Goal: Task Accomplishment & Management: Complete application form

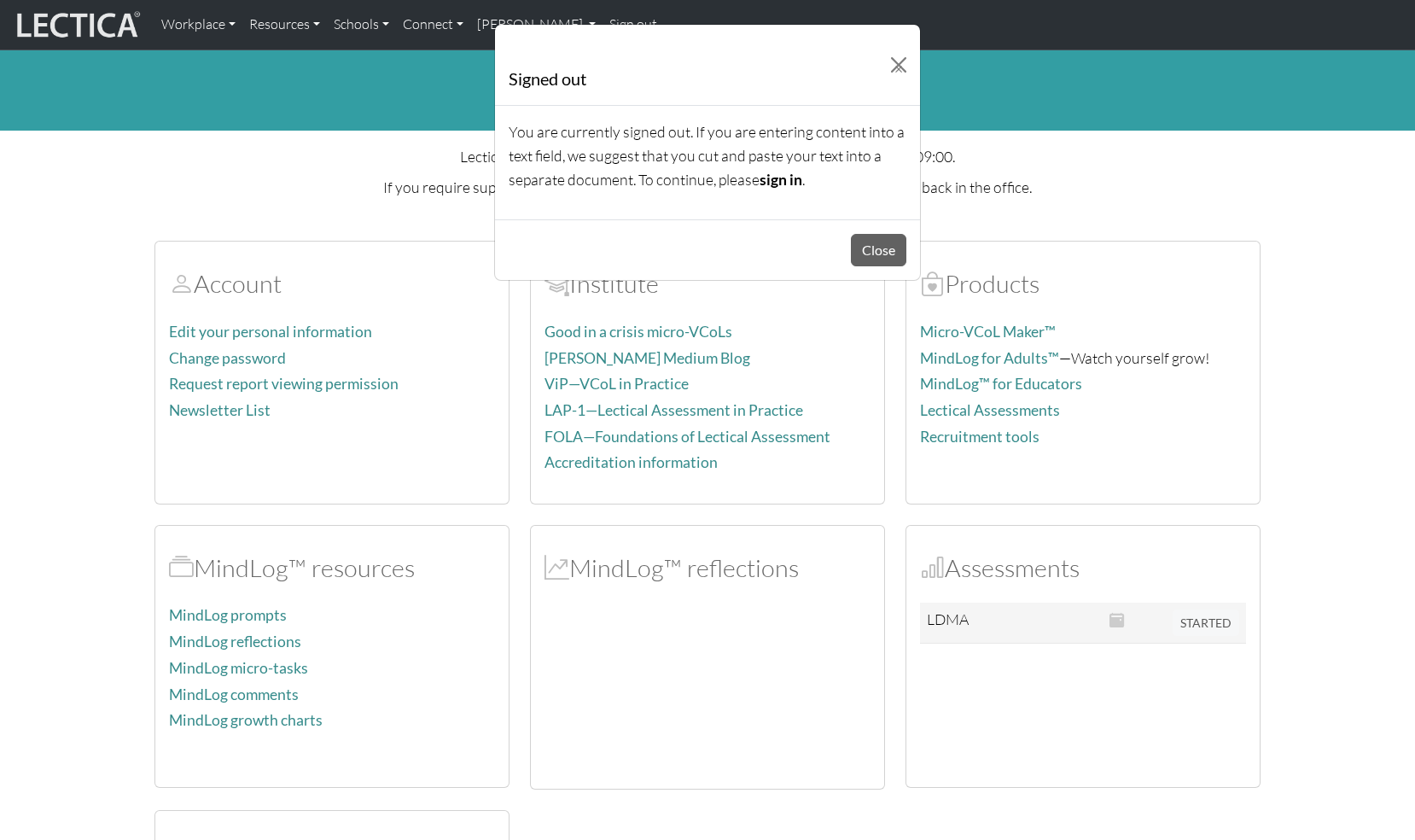
scroll to position [67, 0]
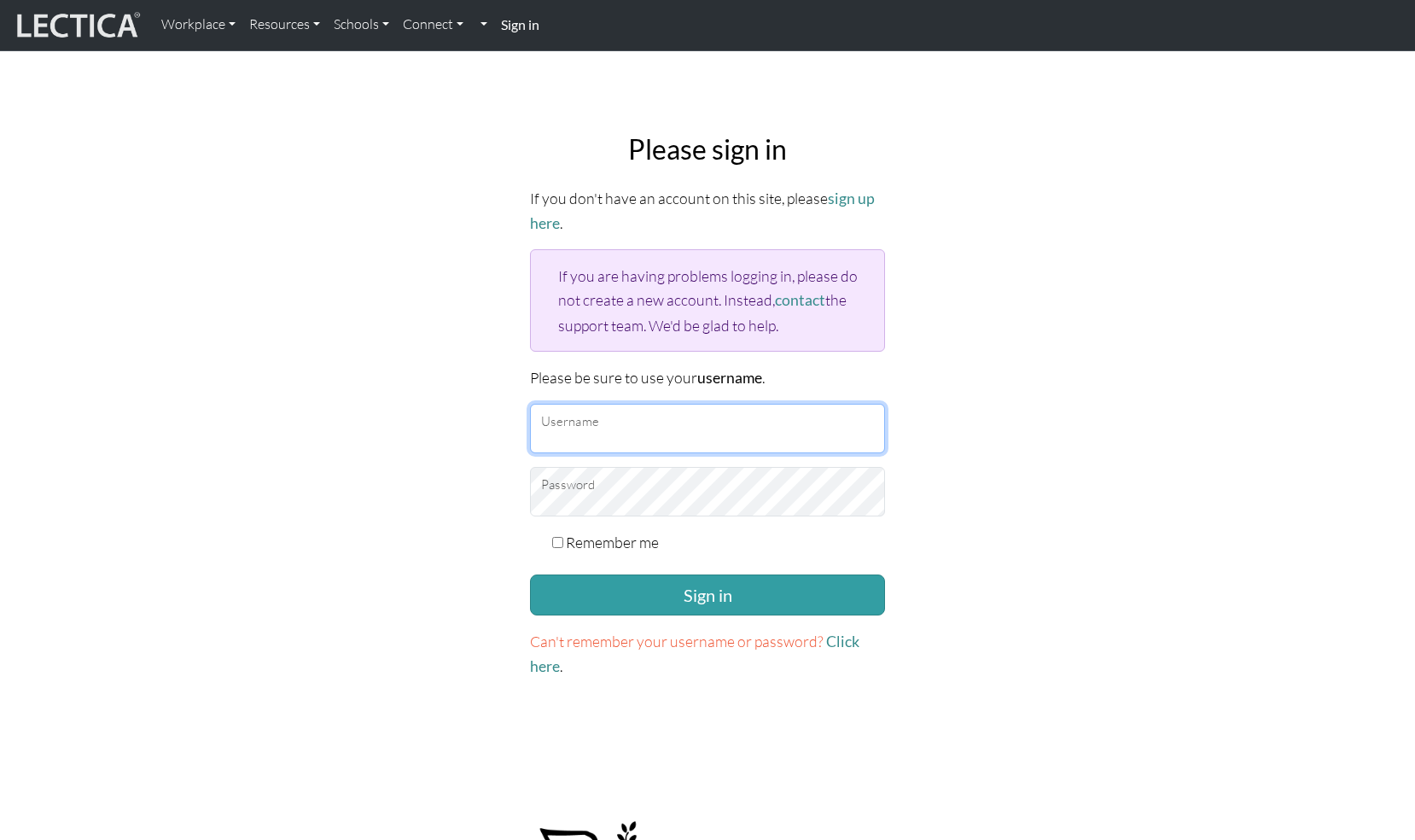
click at [619, 424] on input "Username" at bounding box center [707, 428] width 355 height 50
type input "gowron@google.com"
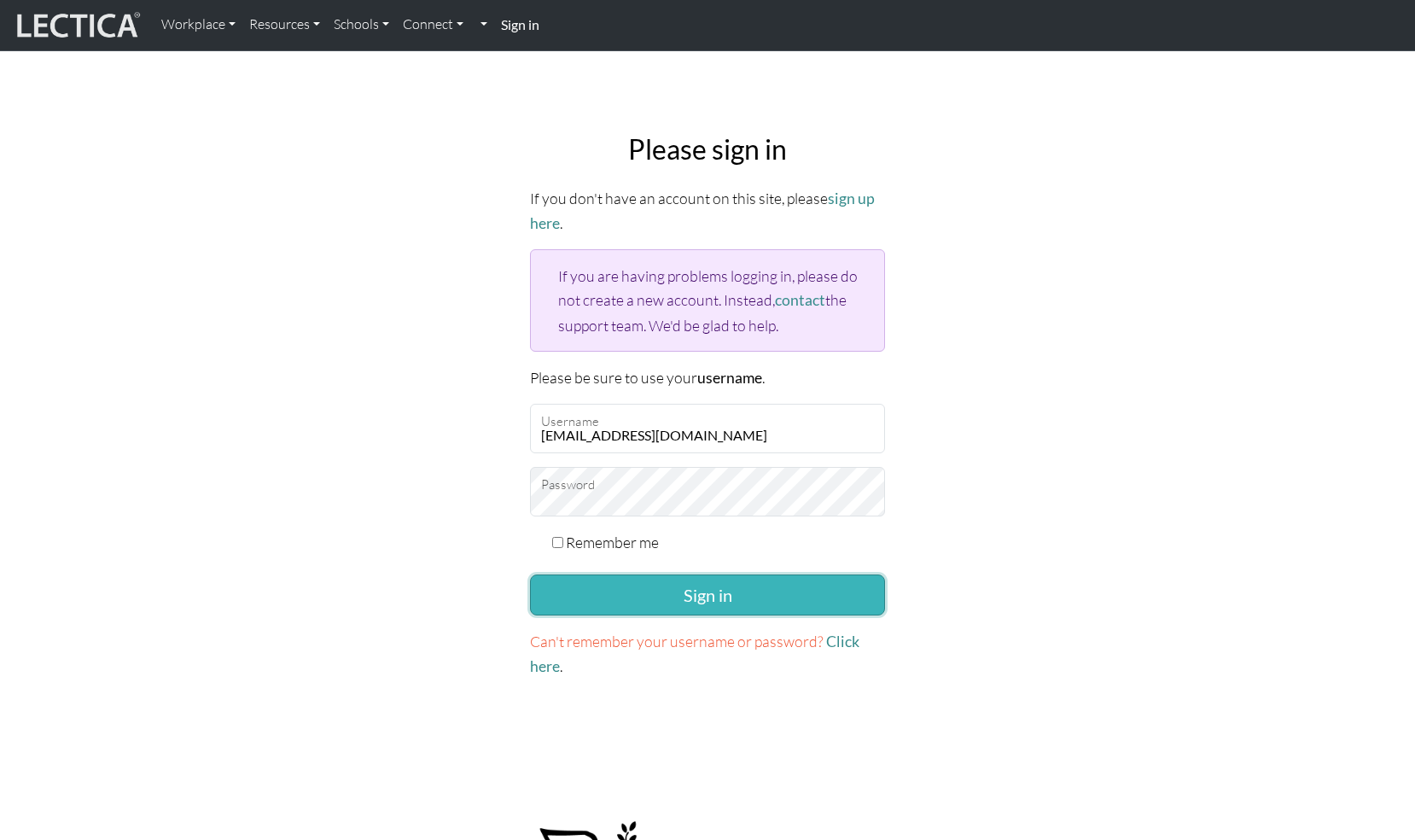
click at [851, 592] on button "Sign in" at bounding box center [707, 594] width 355 height 41
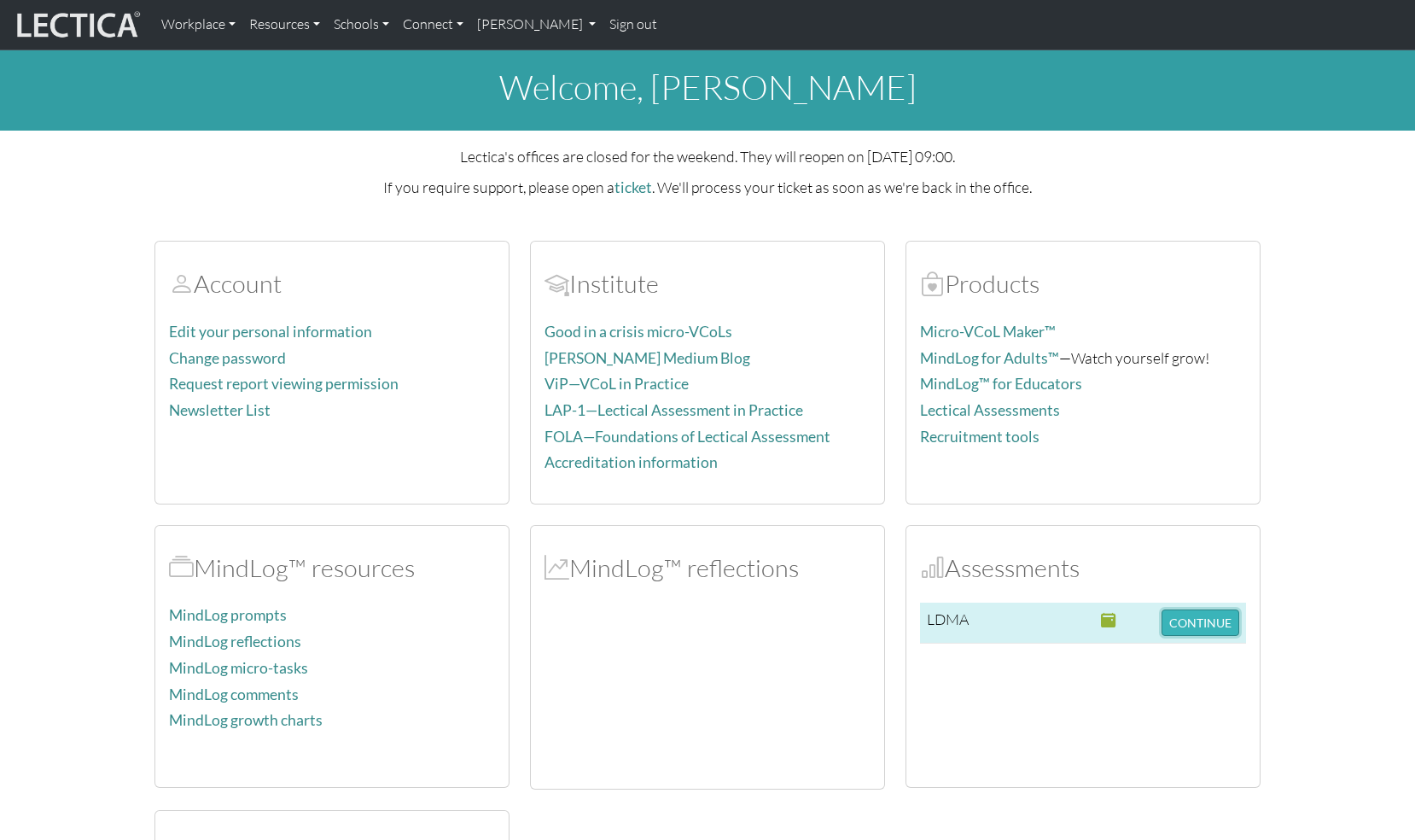
click at [1226, 630] on button "CONTINUE" at bounding box center [1201, 623] width 77 height 26
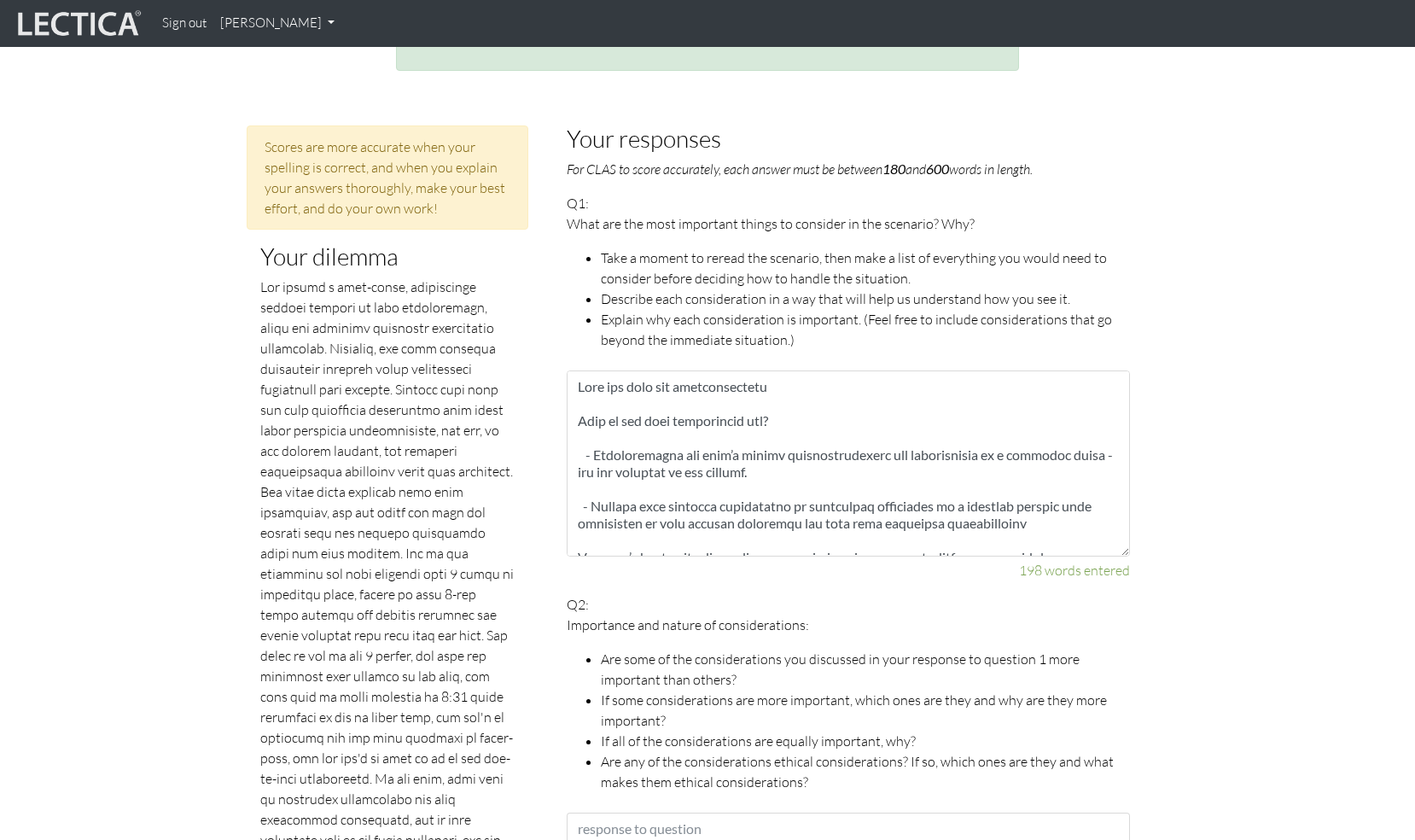
scroll to position [764, 0]
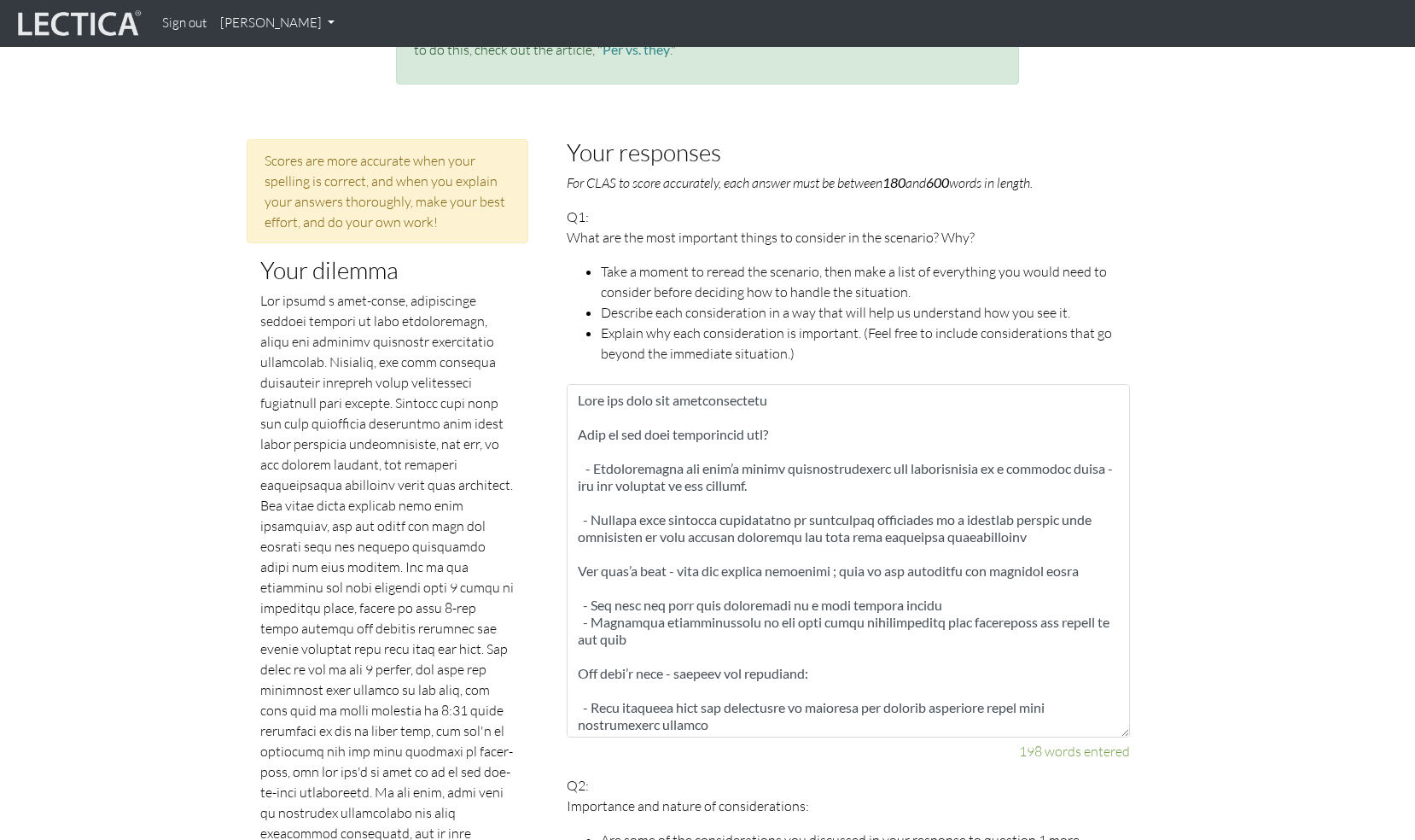
drag, startPoint x: 1126, startPoint y: 547, endPoint x: 1287, endPoint y: 728, distance: 242.2
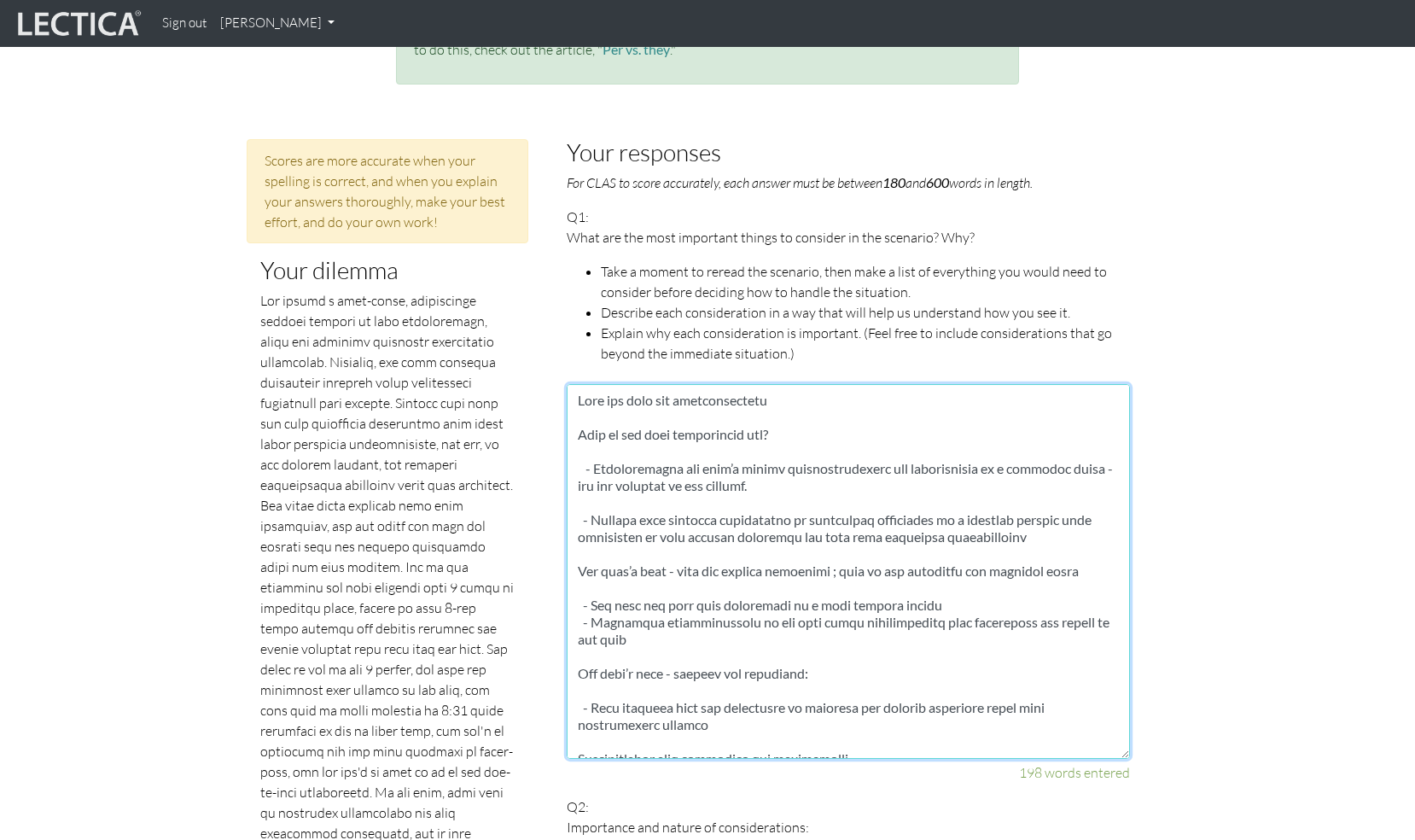
click at [937, 554] on textarea at bounding box center [848, 572] width 564 height 375
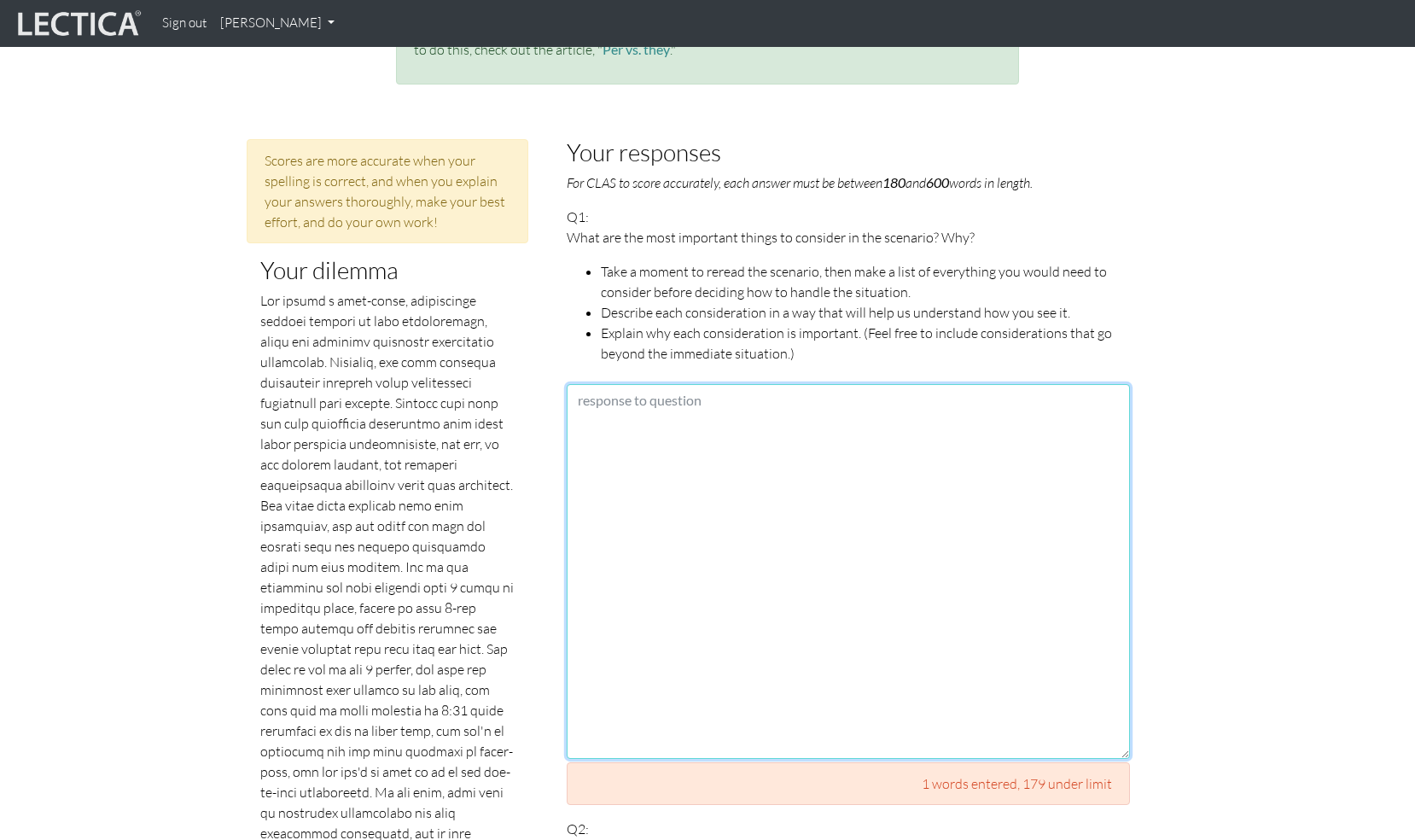
paste textarea "At the outset I will set myself the goal of ensuring the medium term viability …"
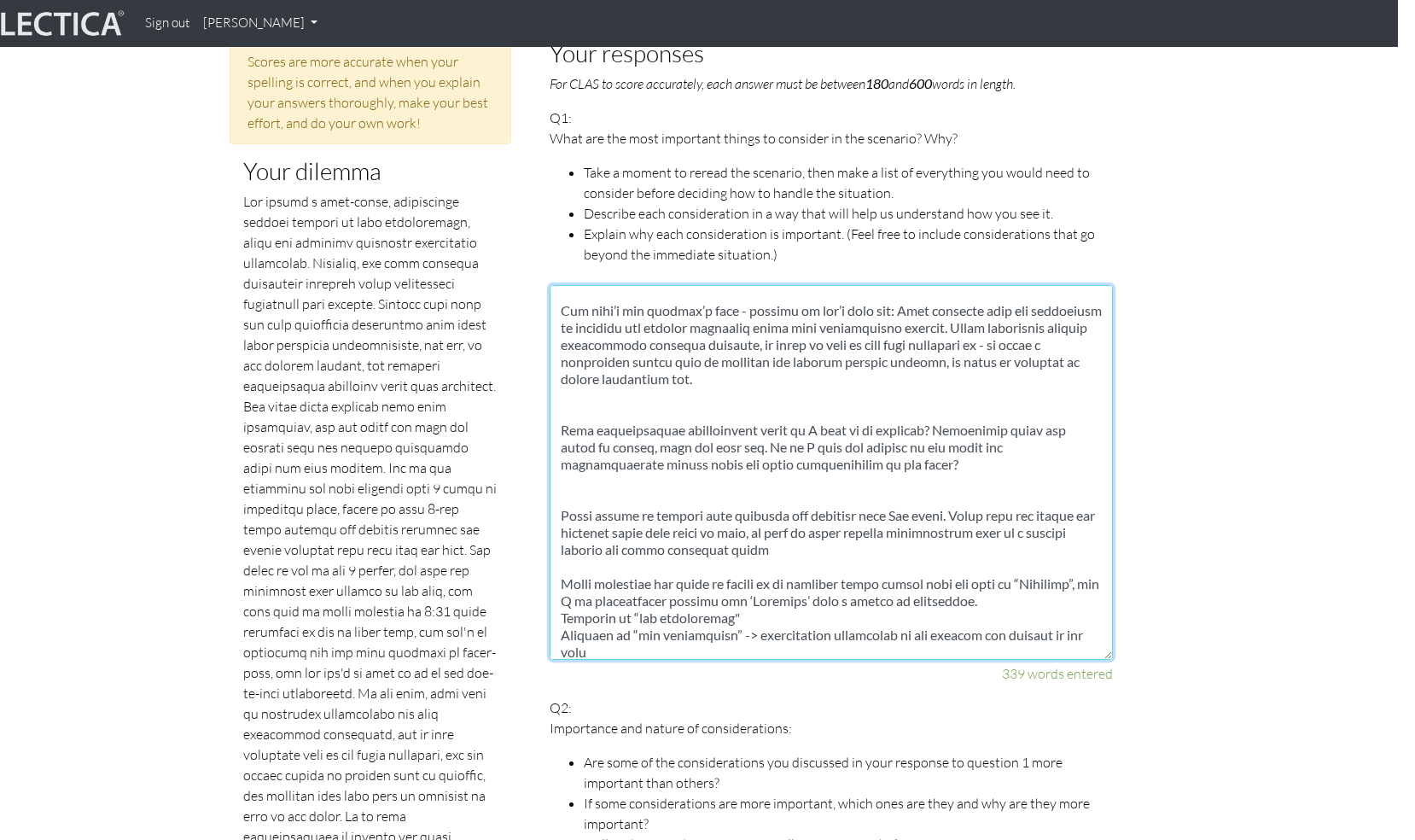
scroll to position [944, 17]
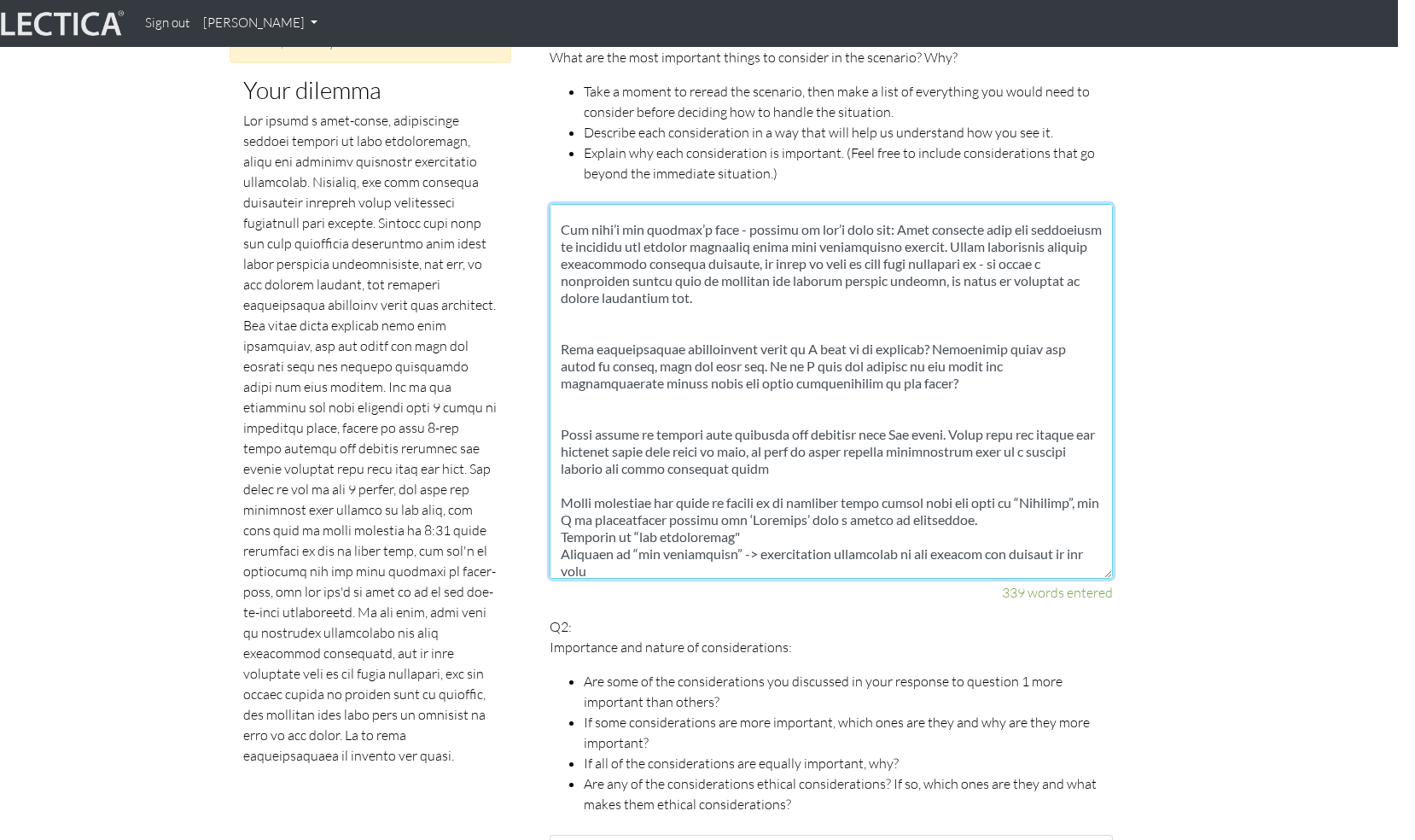
click at [655, 387] on textarea at bounding box center [831, 391] width 564 height 375
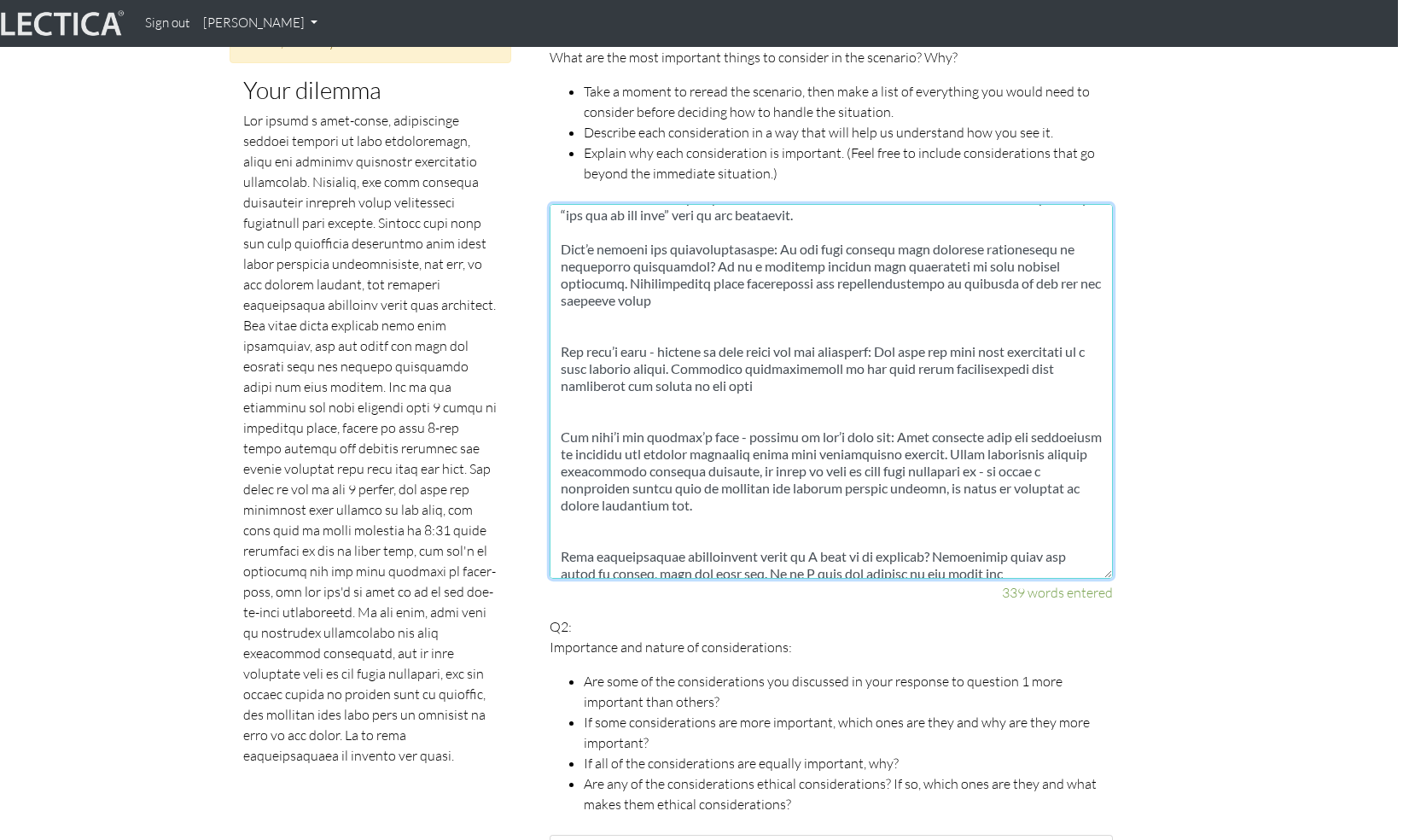
scroll to position [0, 0]
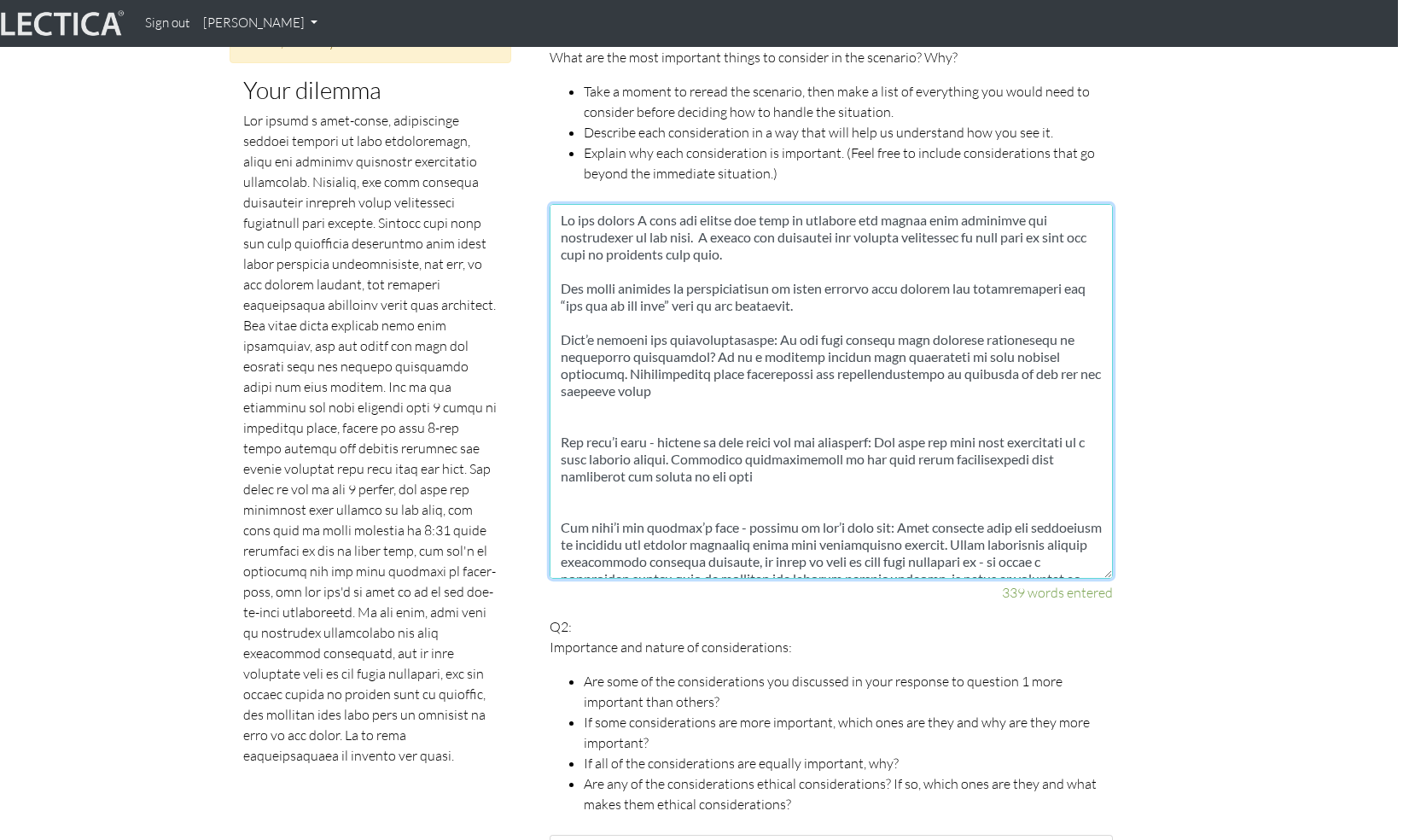
click at [614, 278] on textarea at bounding box center [831, 391] width 564 height 375
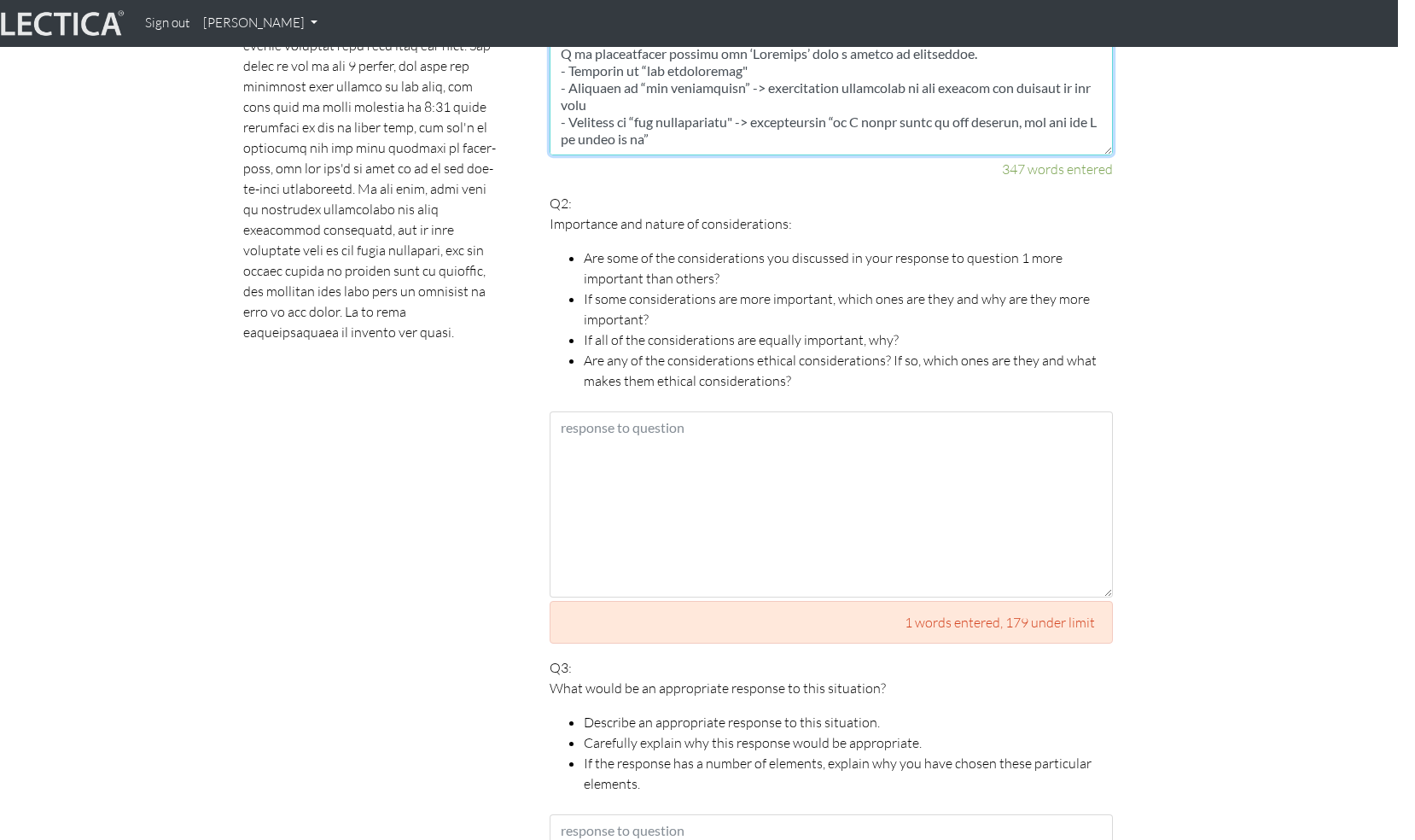
scroll to position [1377, 17]
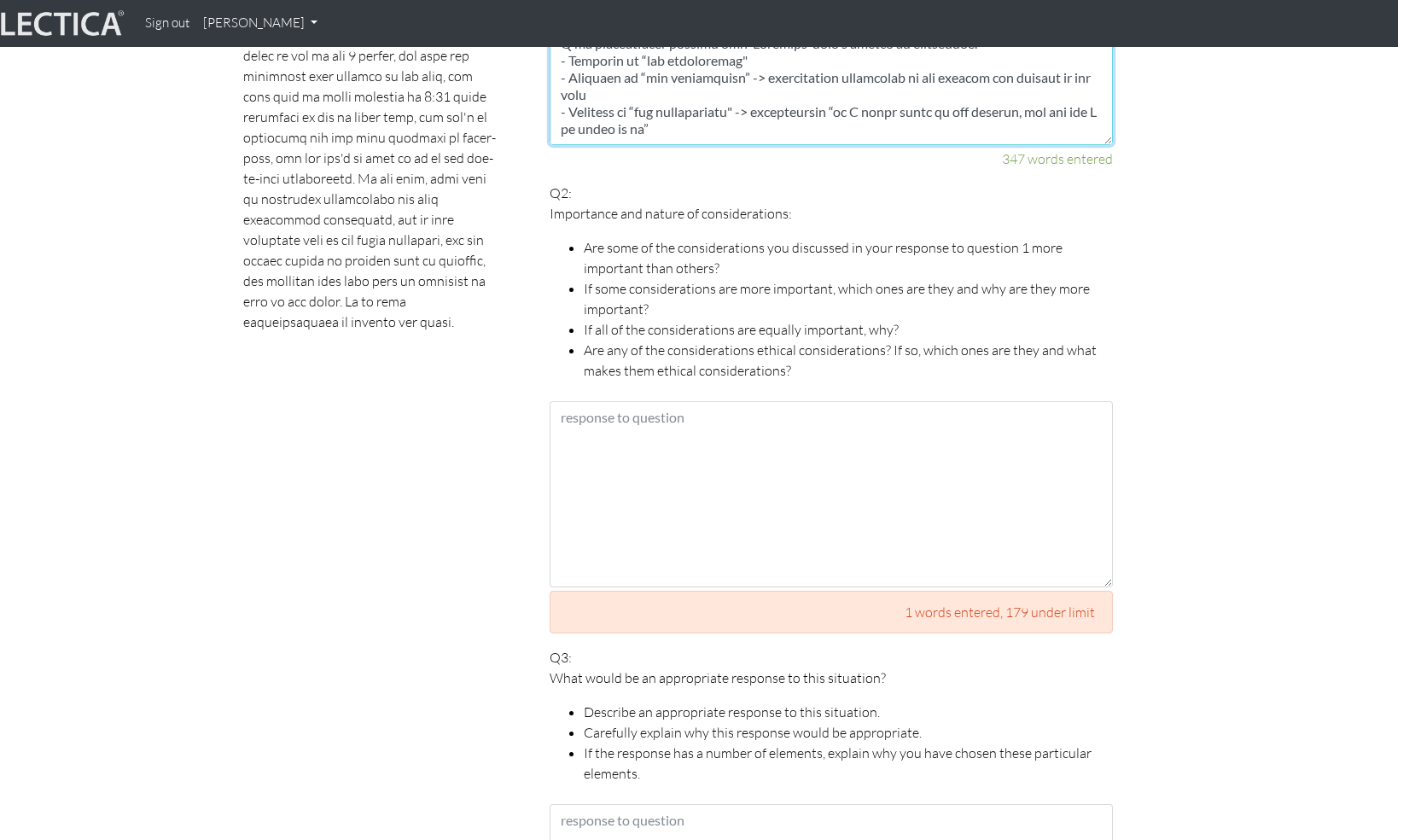
type textarea "At the outset I will set myself the goal of ensuring the medium term viability …"
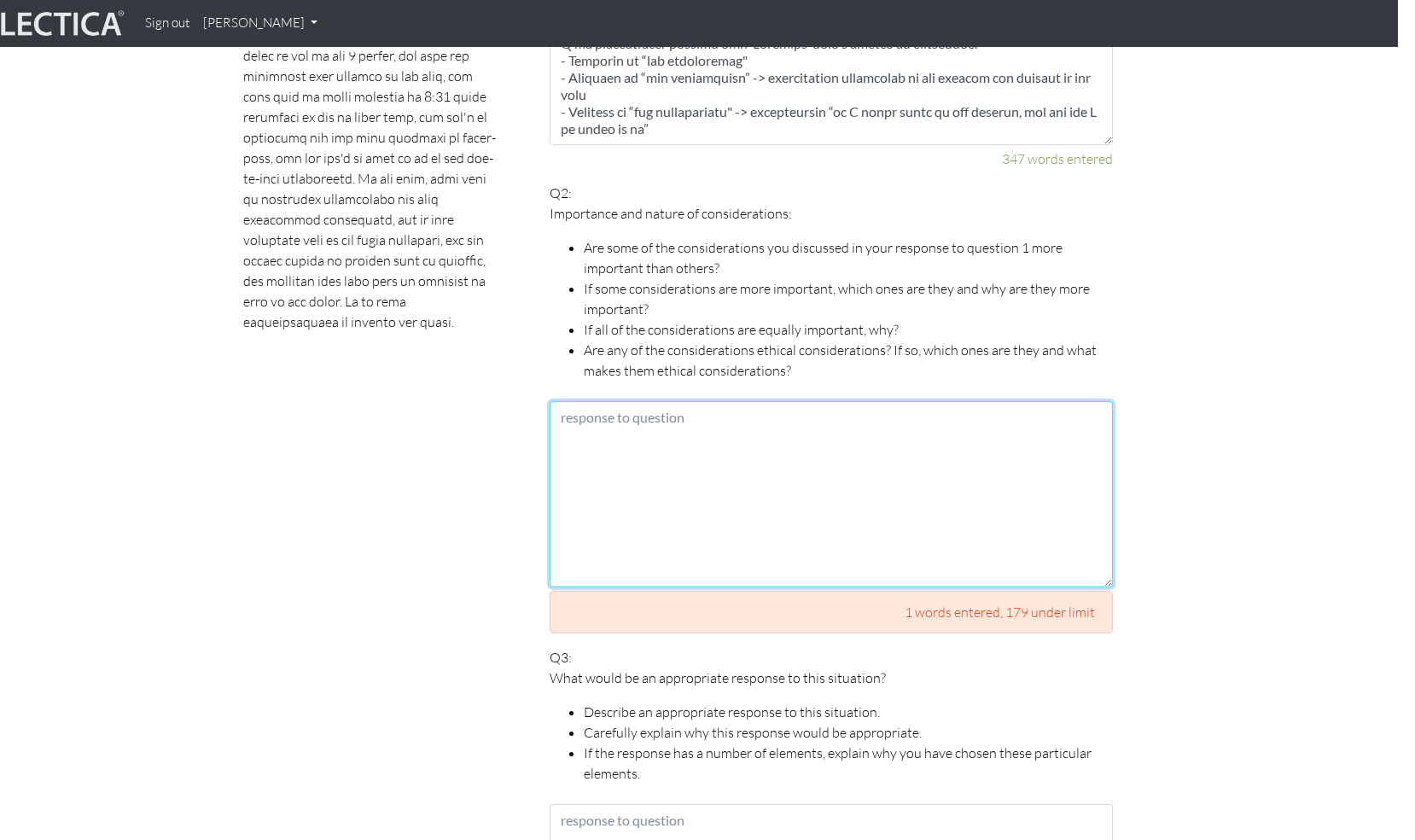
click at [812, 510] on textarea at bounding box center [831, 494] width 564 height 186
paste textarea "For this answer the “Considerations” are the 3 considerations of Fairness in th…"
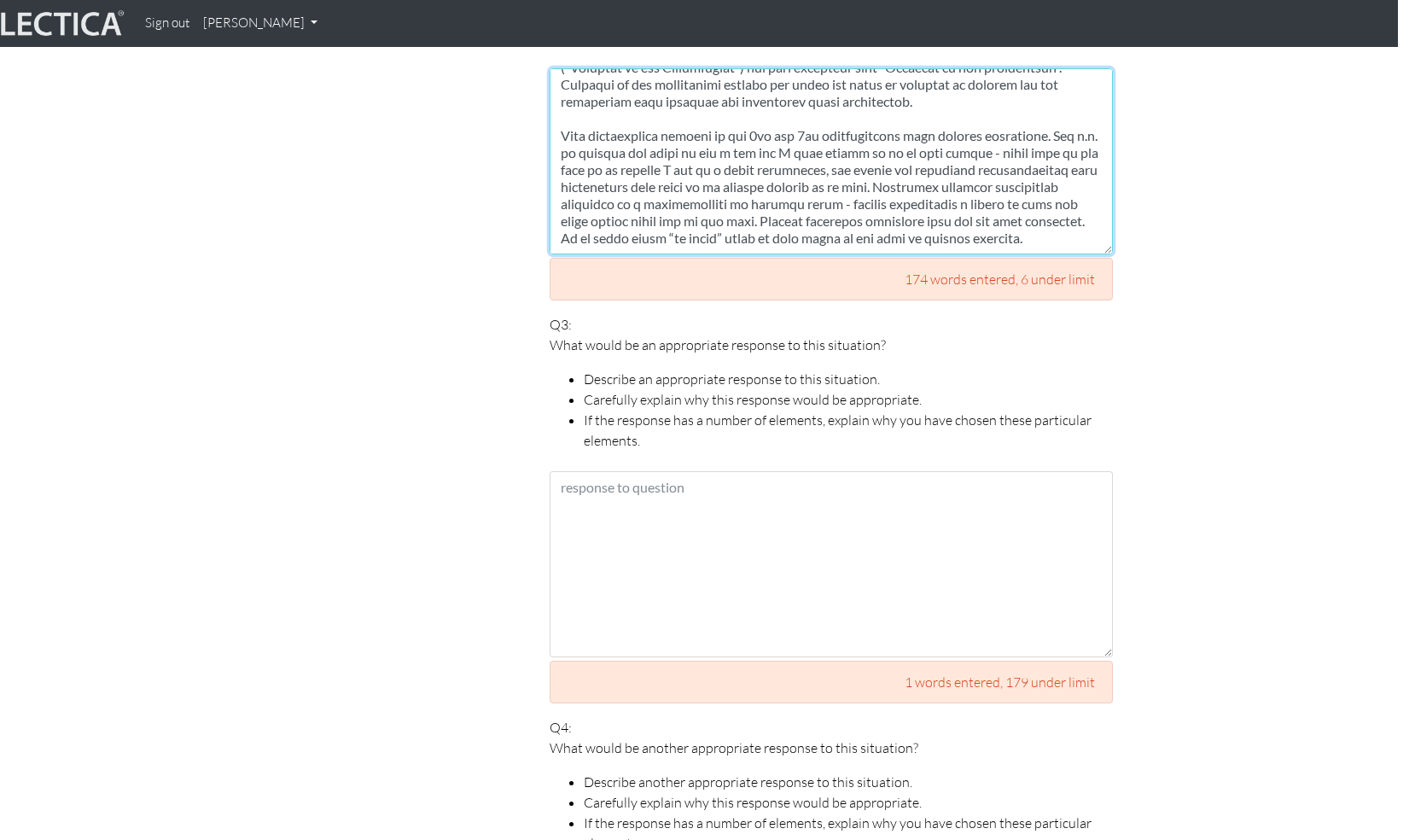
scroll to position [1714, 17]
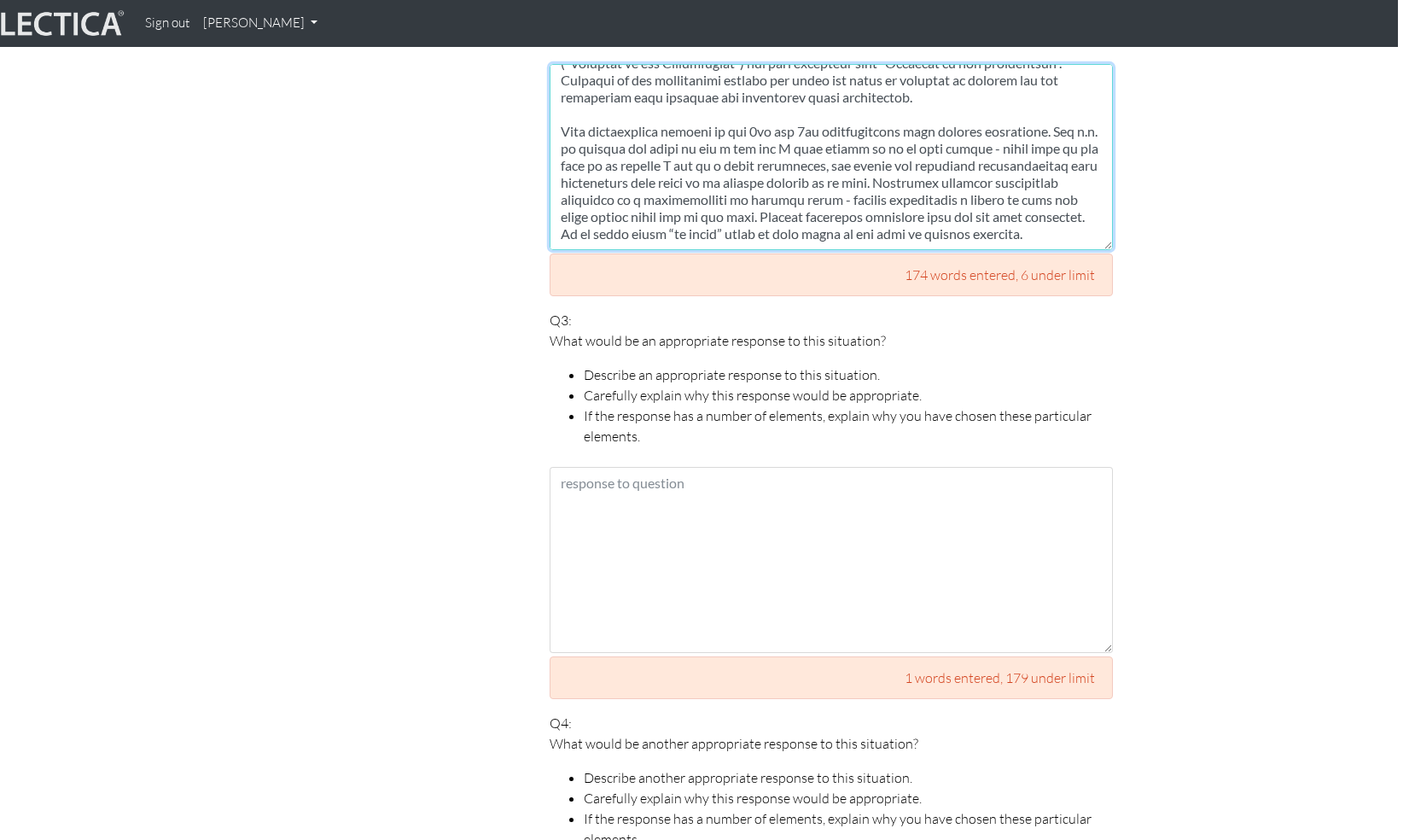
type textarea "For this answer the “Considerations” are the 3 considerations of Fairness in th…"
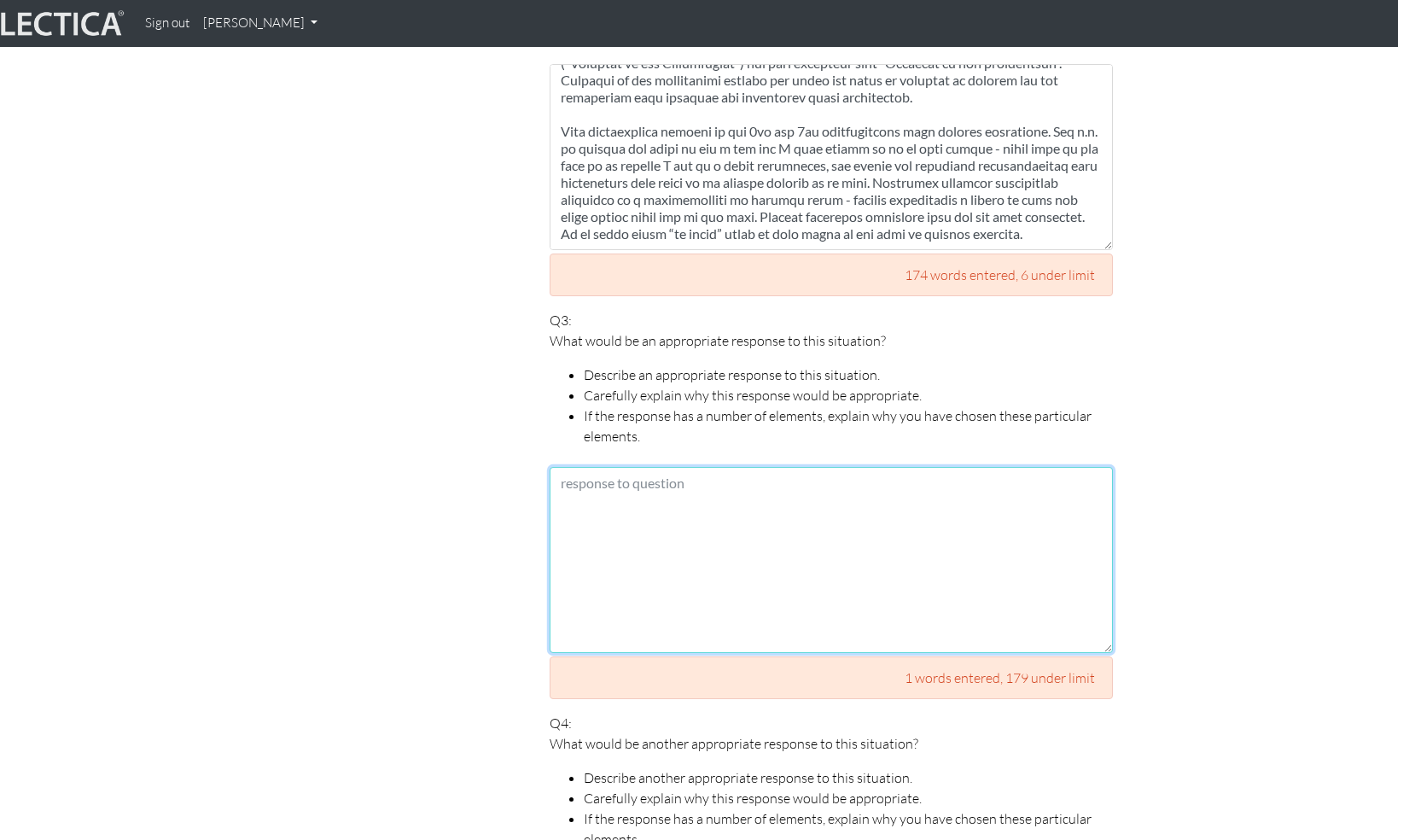
click at [617, 538] on textarea at bounding box center [831, 559] width 564 height 186
paste textarea "The “appropriate response” here would depend so much on the inputs I said I wil…"
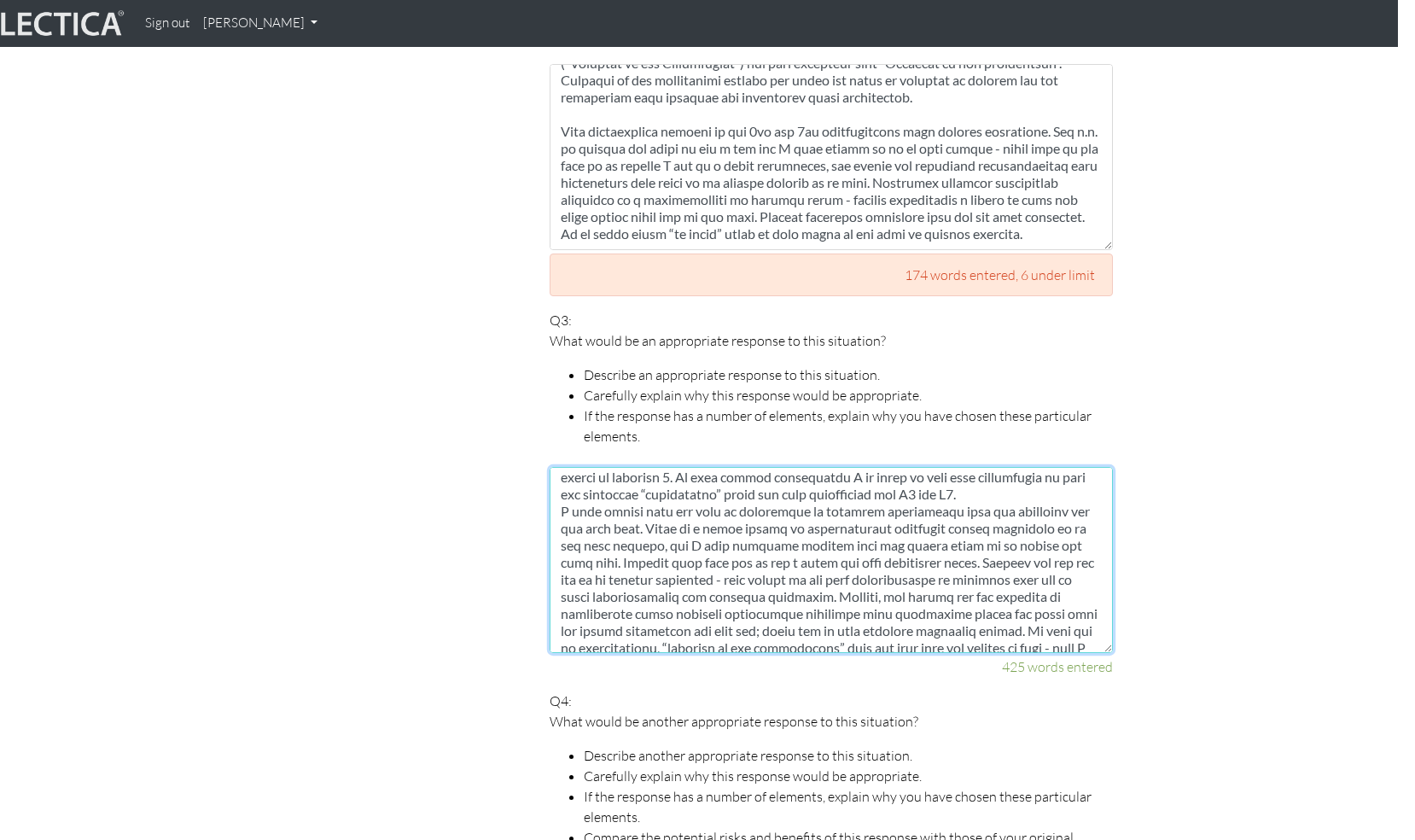
scroll to position [6, 0]
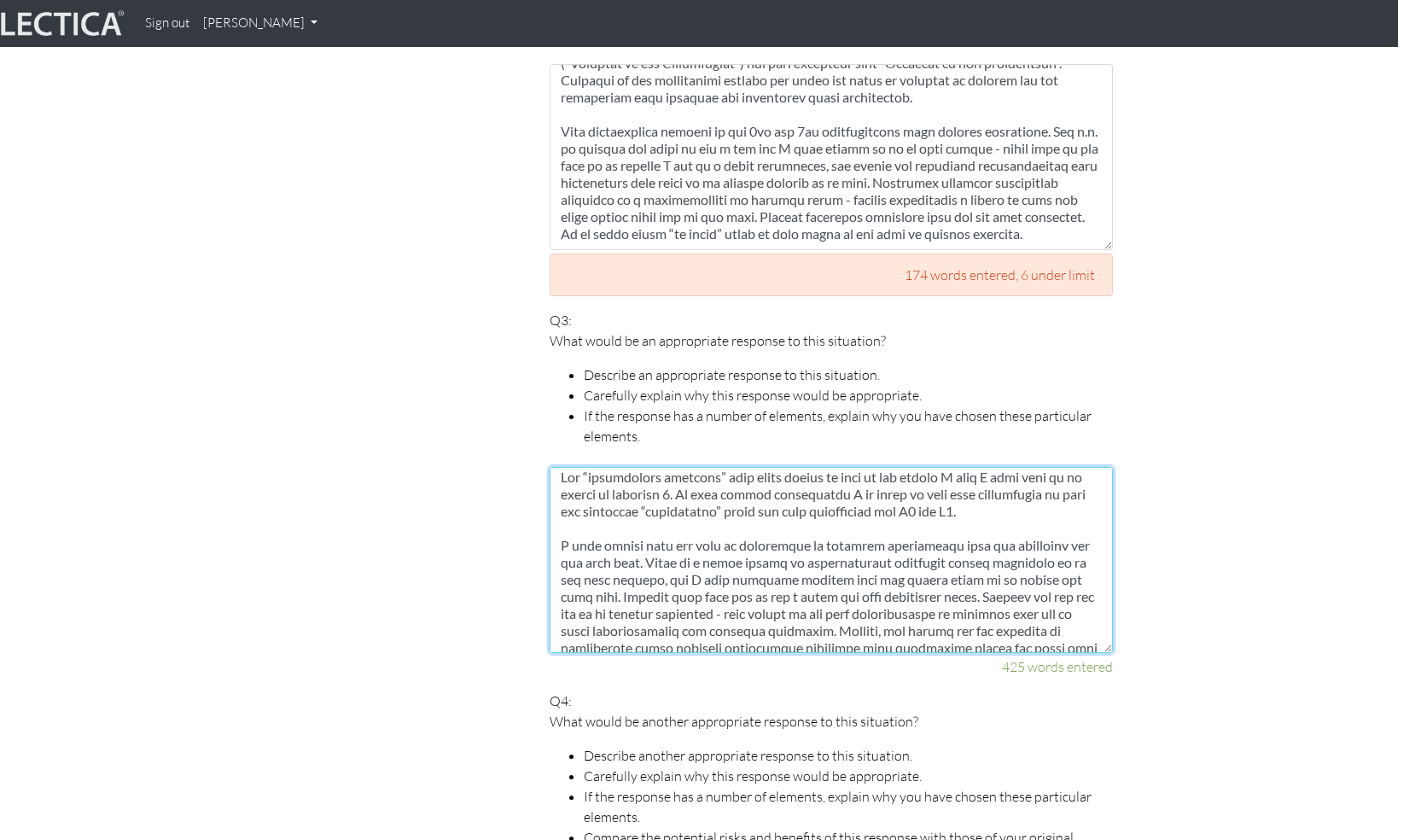
type textarea "The “appropriate response” here would depend so much on the inputs I said I wil…"
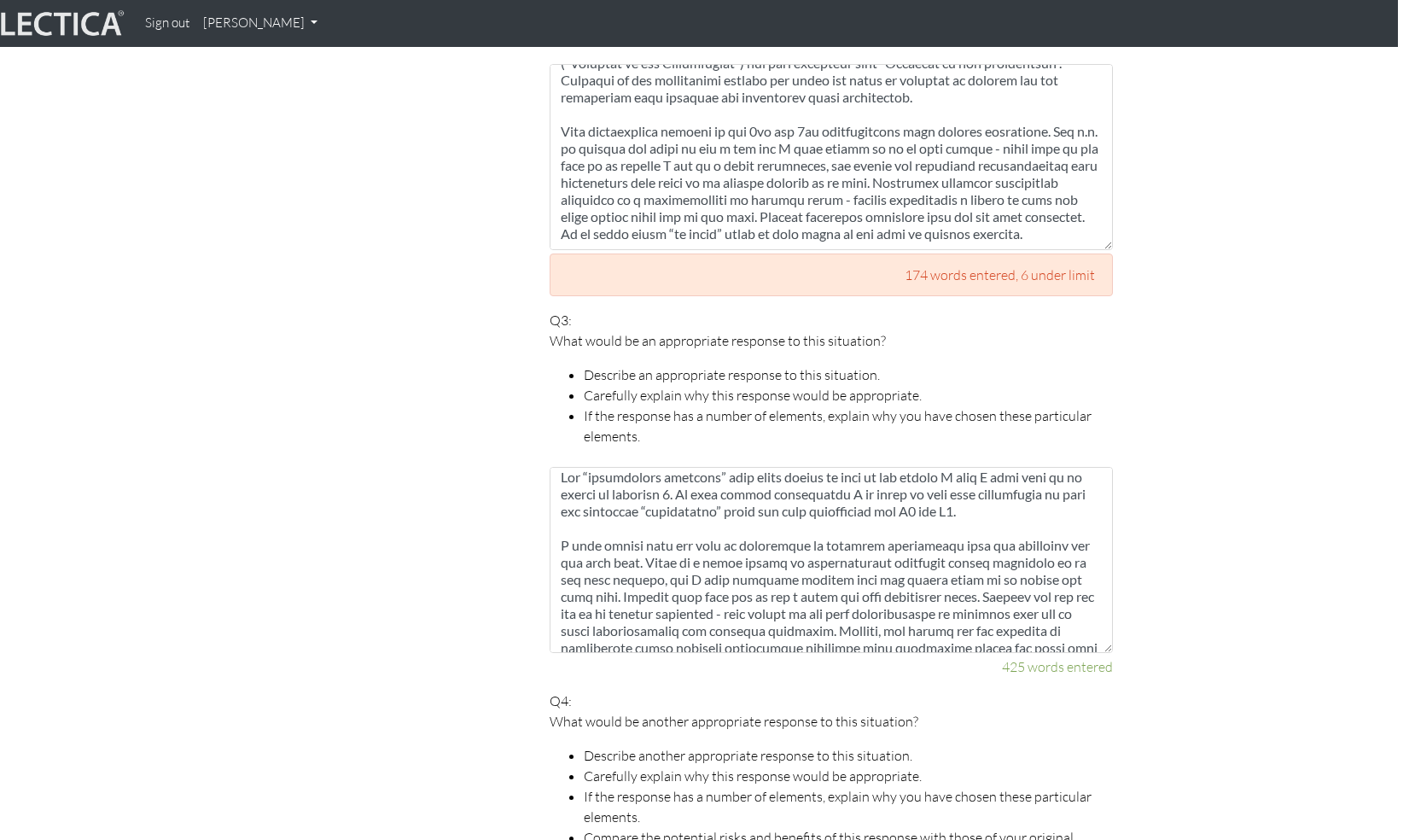
click at [1228, 513] on section "Scores are more accurate when your spelling is correct, and when you explain yo…" at bounding box center [690, 509] width 1415 height 2642
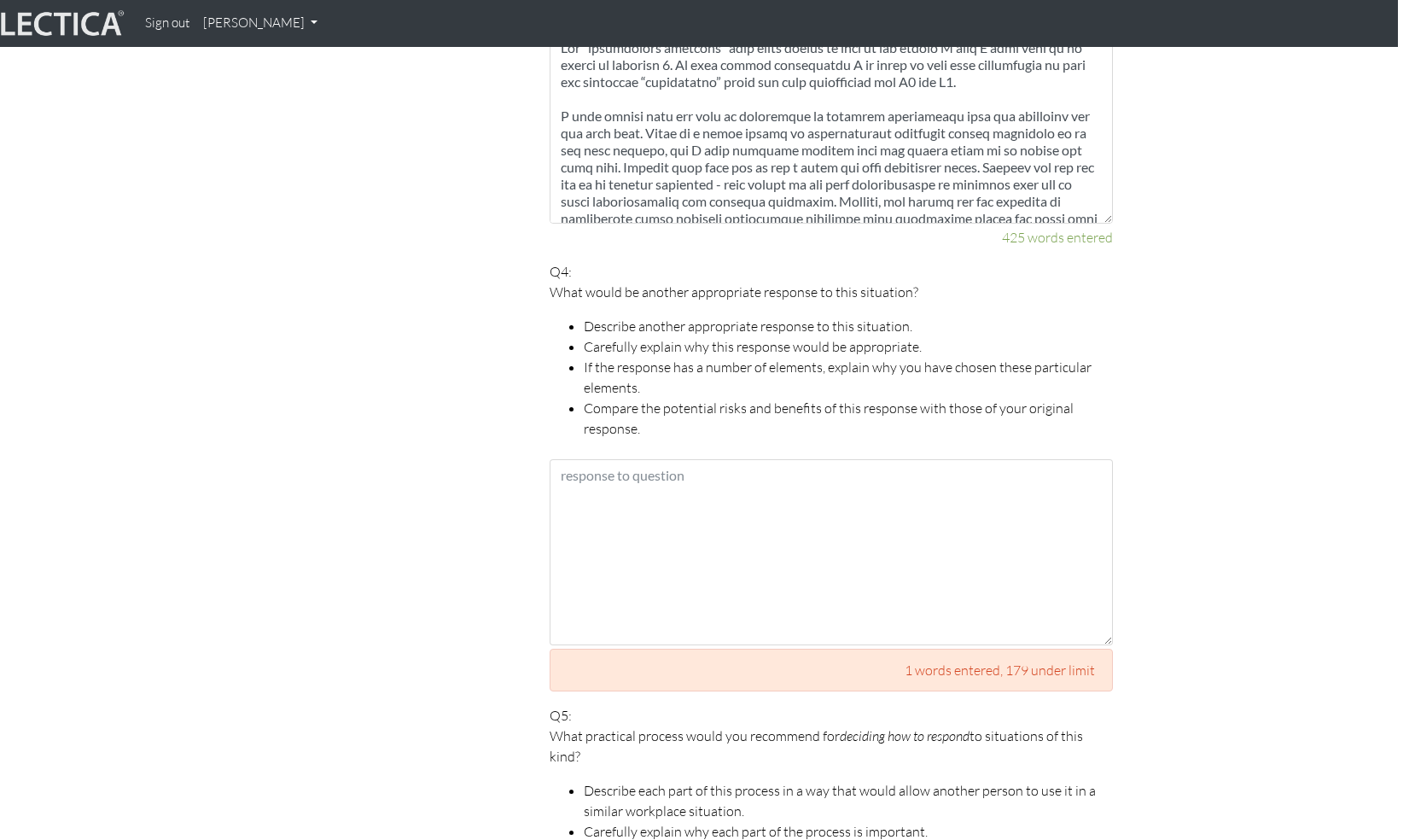
scroll to position [2166, 17]
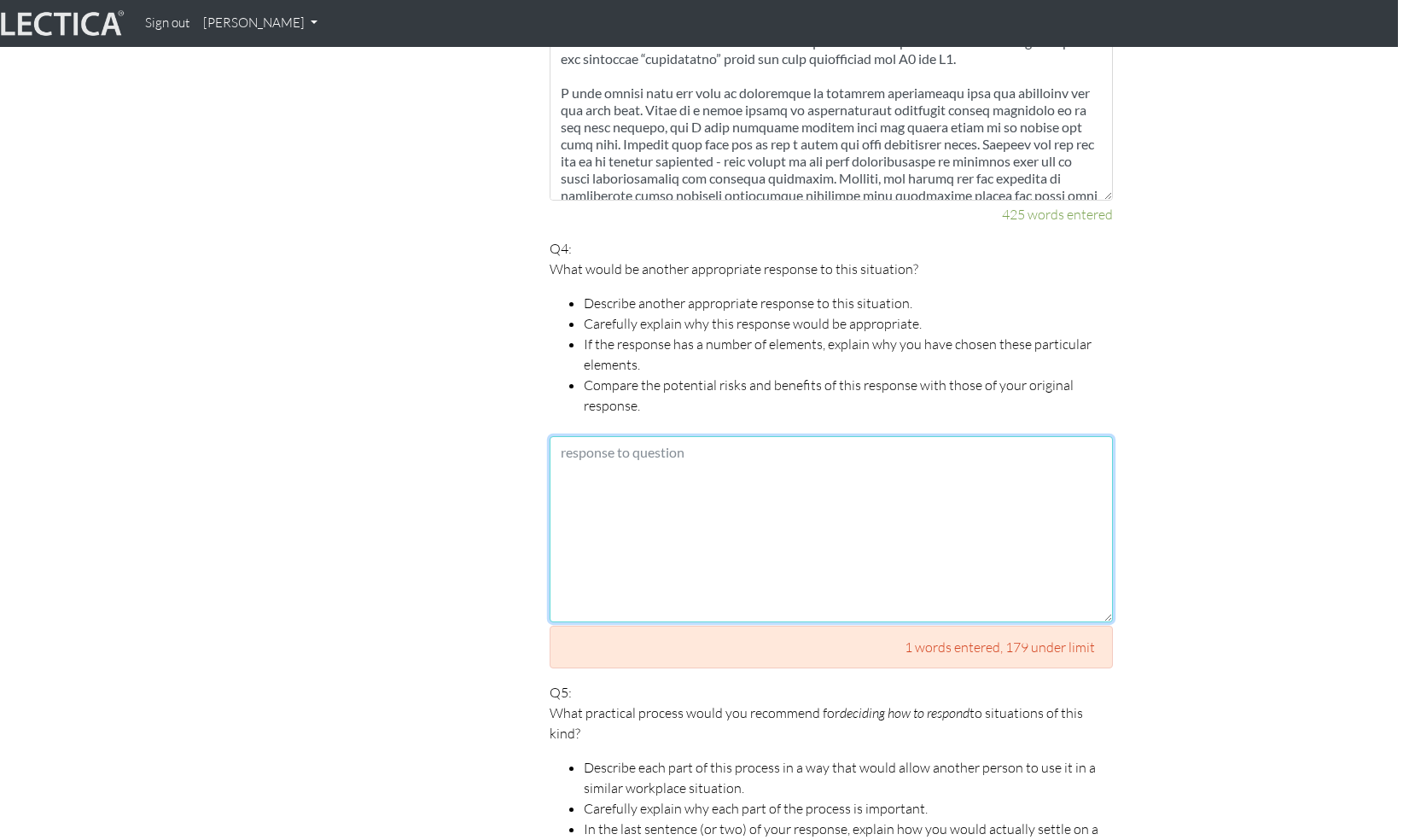
click at [972, 541] on textarea at bounding box center [831, 529] width 564 height 186
paste textarea "After thinking carefully I think given the specific constraints I think the abo…"
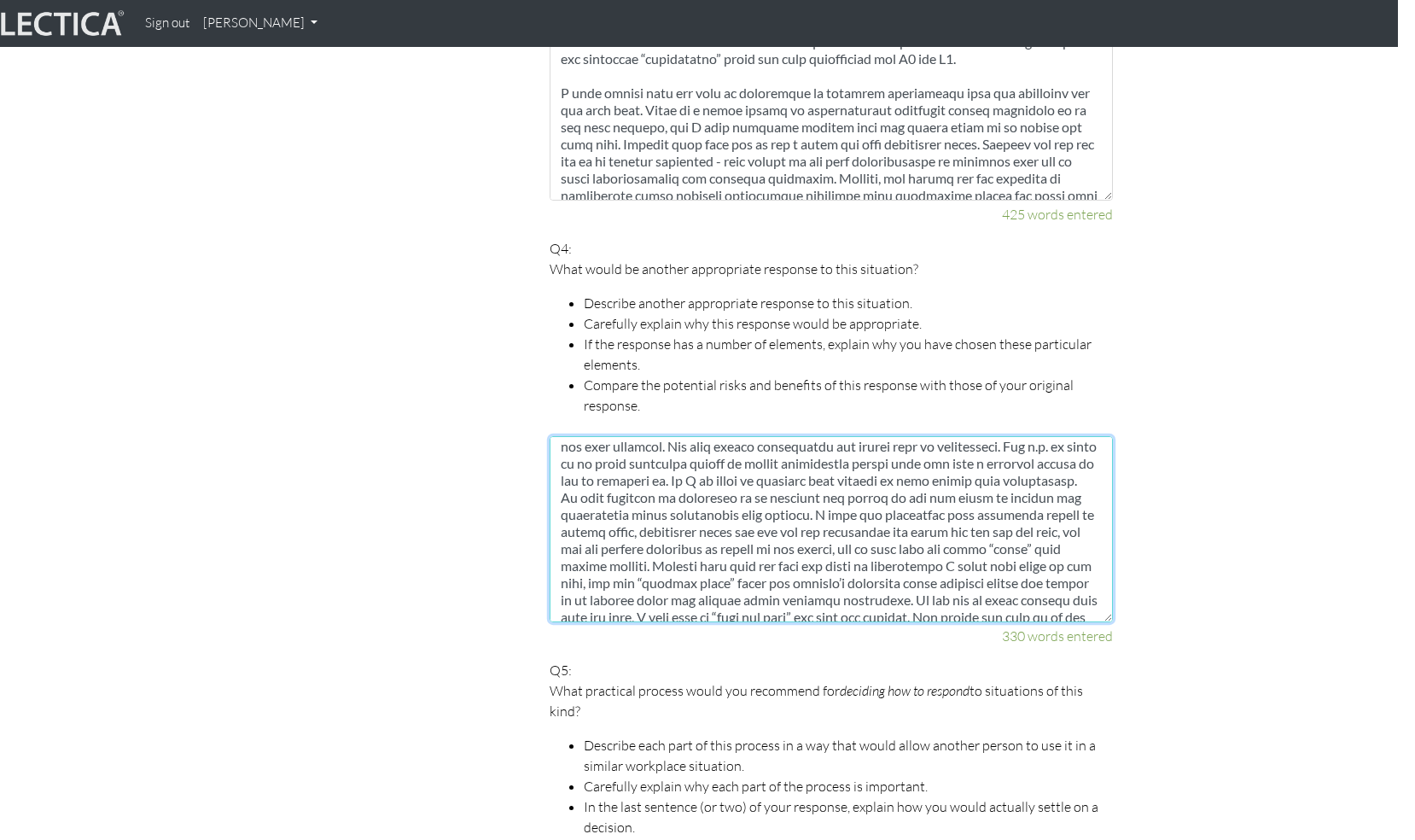
scroll to position [6, 0]
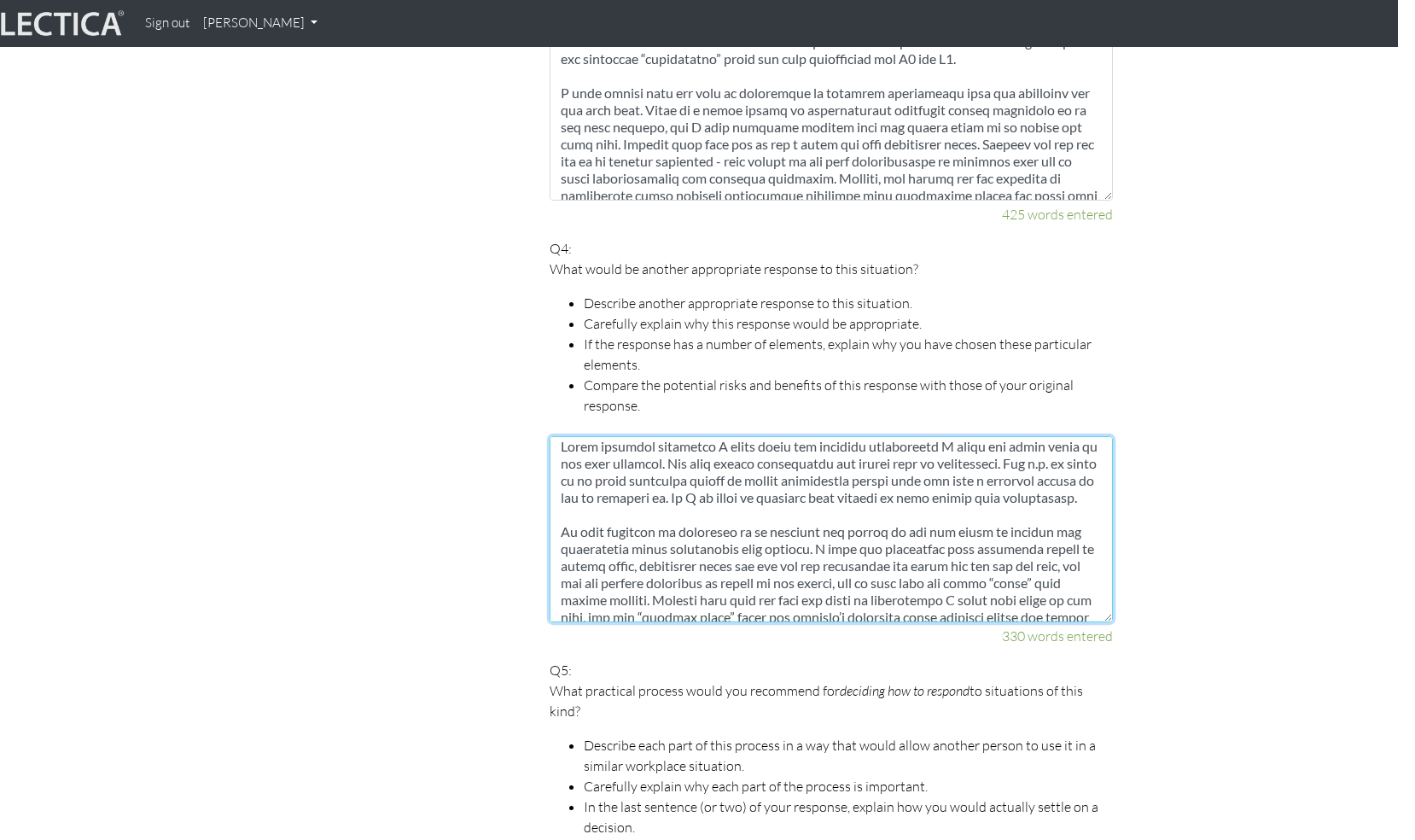
type textarea "After thinking carefully I think given the specific constraints I think the abo…"
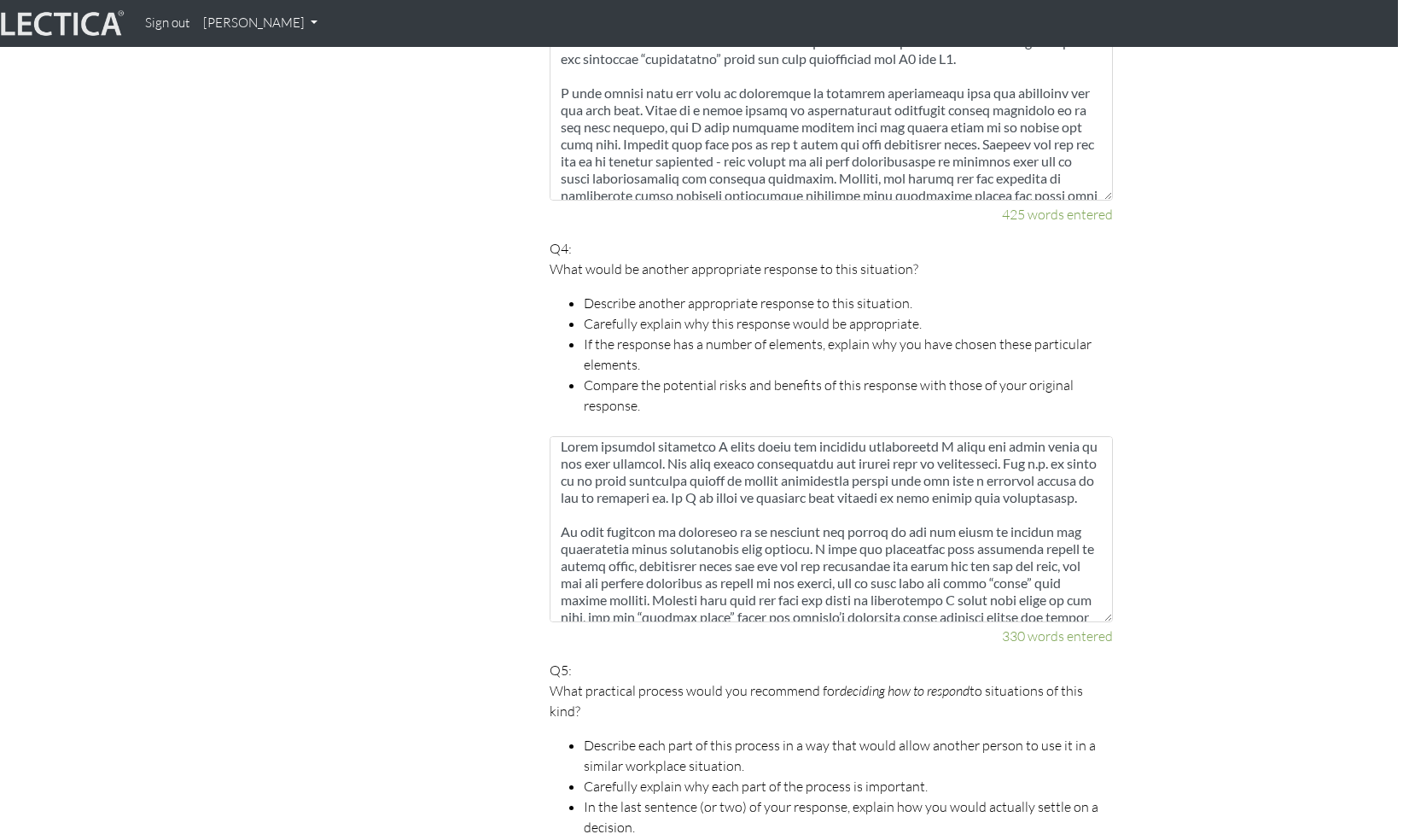
click at [1248, 529] on section "Scores are more accurate when your spelling is correct, and when you explain yo…" at bounding box center [690, 45] width 1415 height 2619
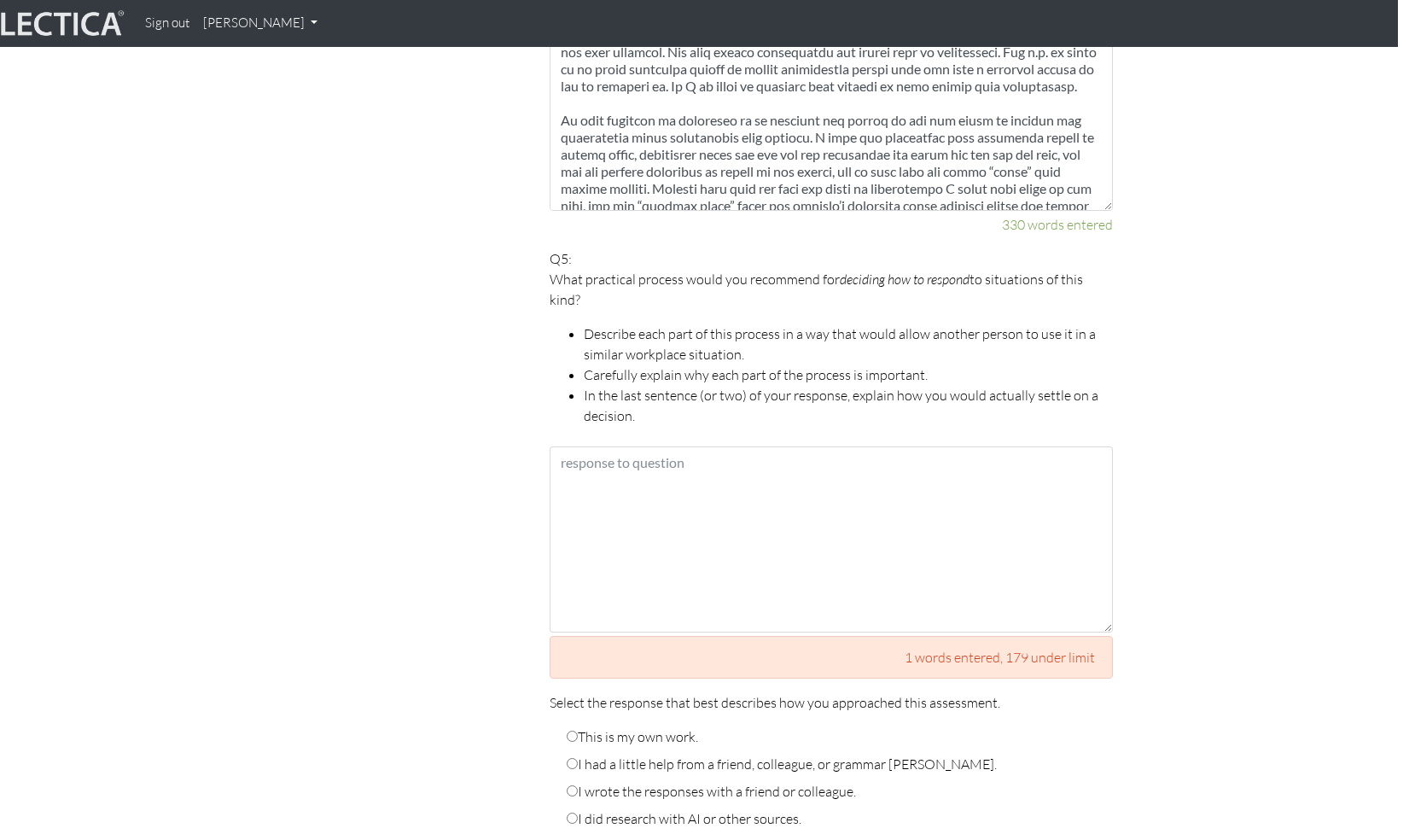
scroll to position [2581, 17]
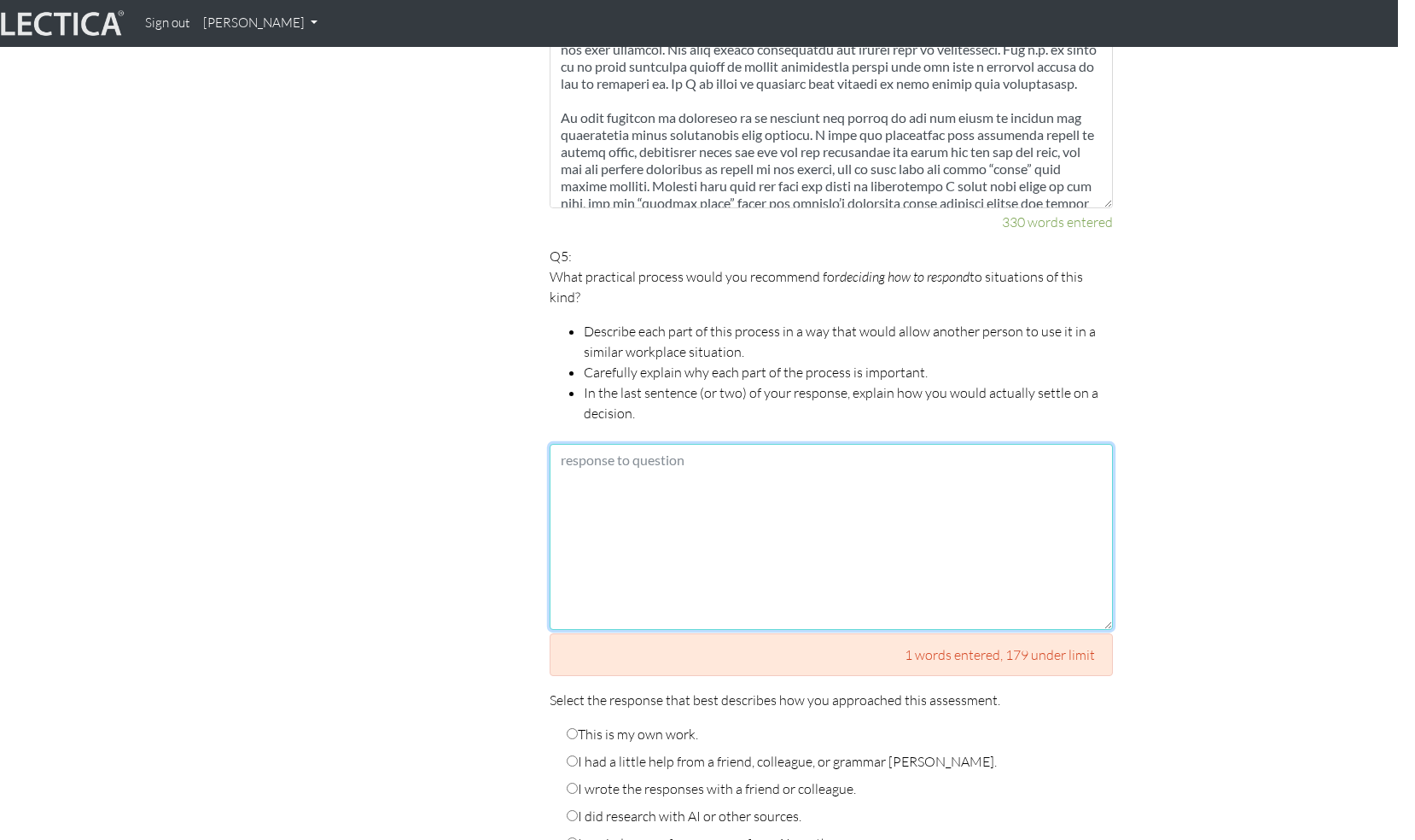
click at [728, 469] on textarea at bounding box center [831, 536] width 564 height 186
click at [666, 541] on textarea at bounding box center [831, 536] width 564 height 186
paste textarea "The first step of the process is to be very clear what the scope and goal of th…"
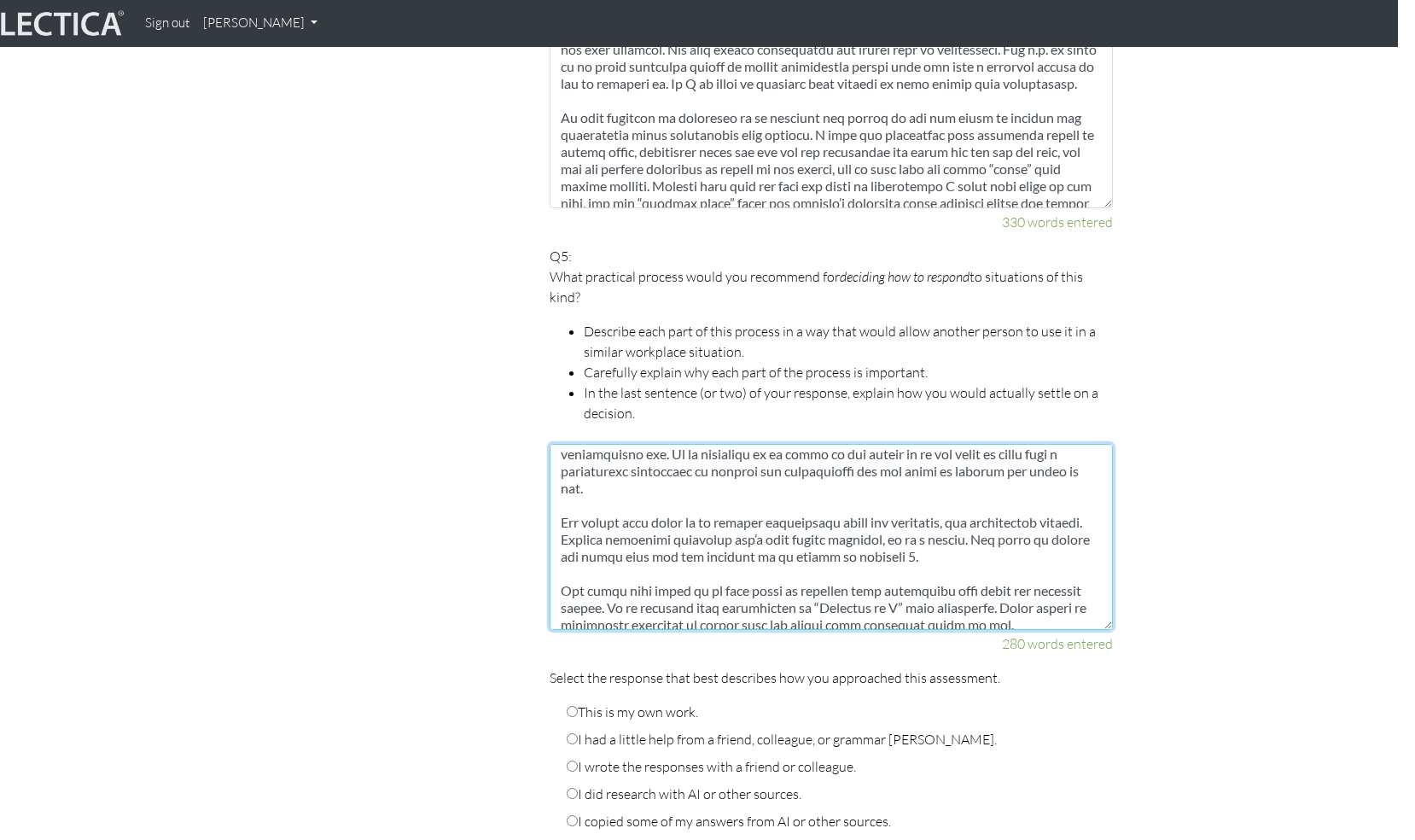
scroll to position [6, 0]
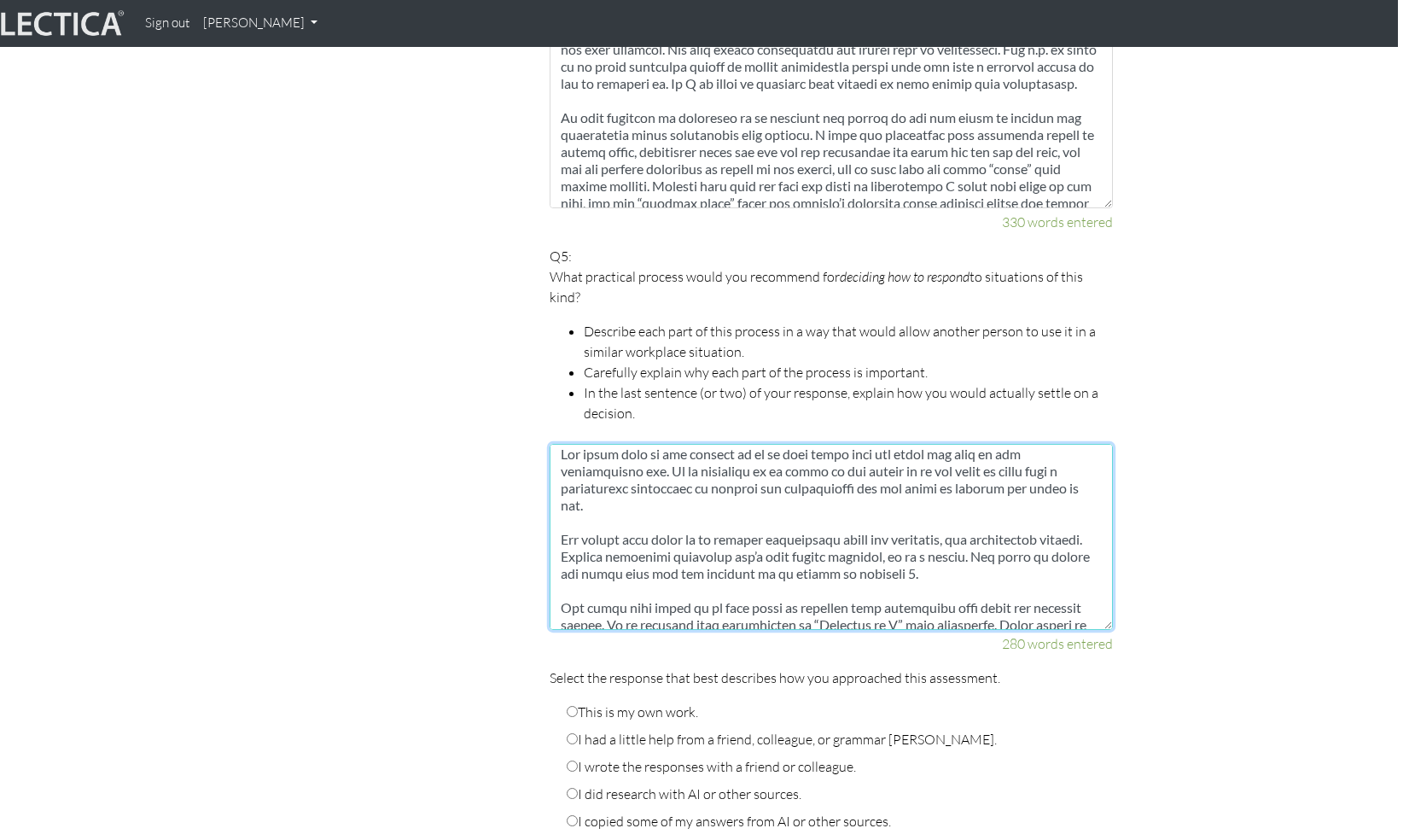
type textarea "The first step of the process is to be very clear what the scope and goal of th…"
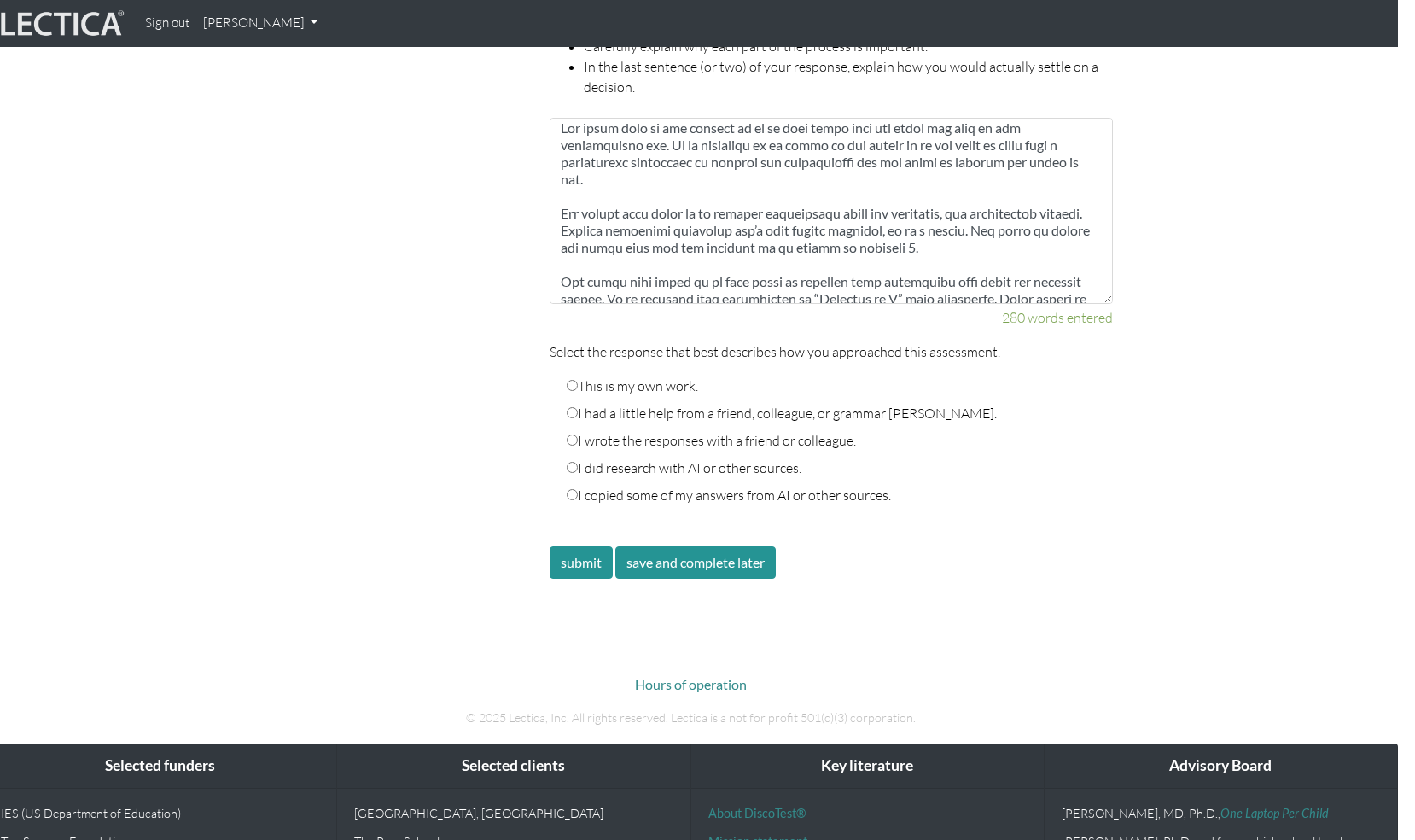
scroll to position [3007, 17]
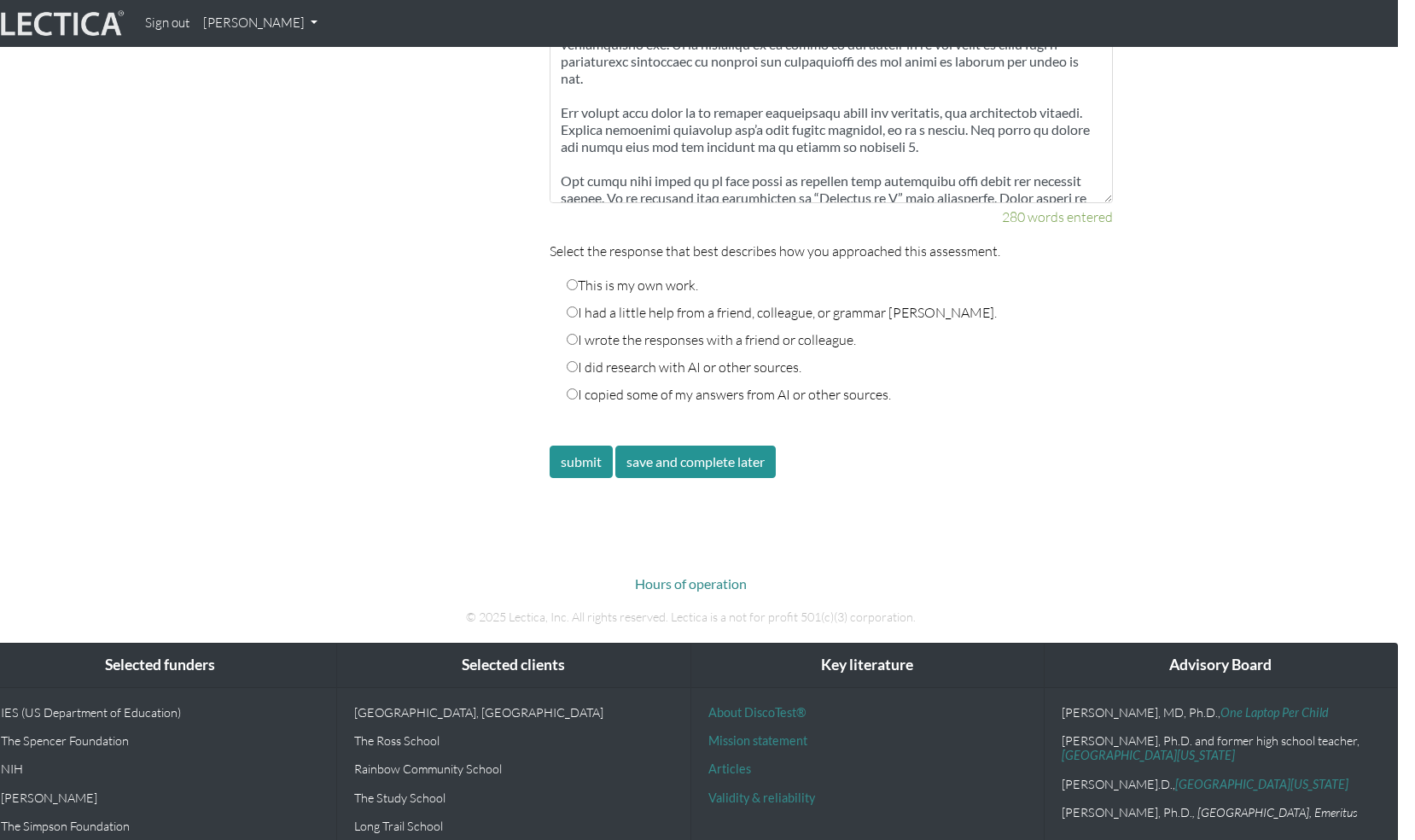
click at [683, 275] on label "This is my own work." at bounding box center [632, 286] width 131 height 21
click at [578, 279] on input "This is my own work." at bounding box center [572, 285] width 11 height 11
radio input "true"
click at [577, 448] on button "submit" at bounding box center [581, 462] width 63 height 32
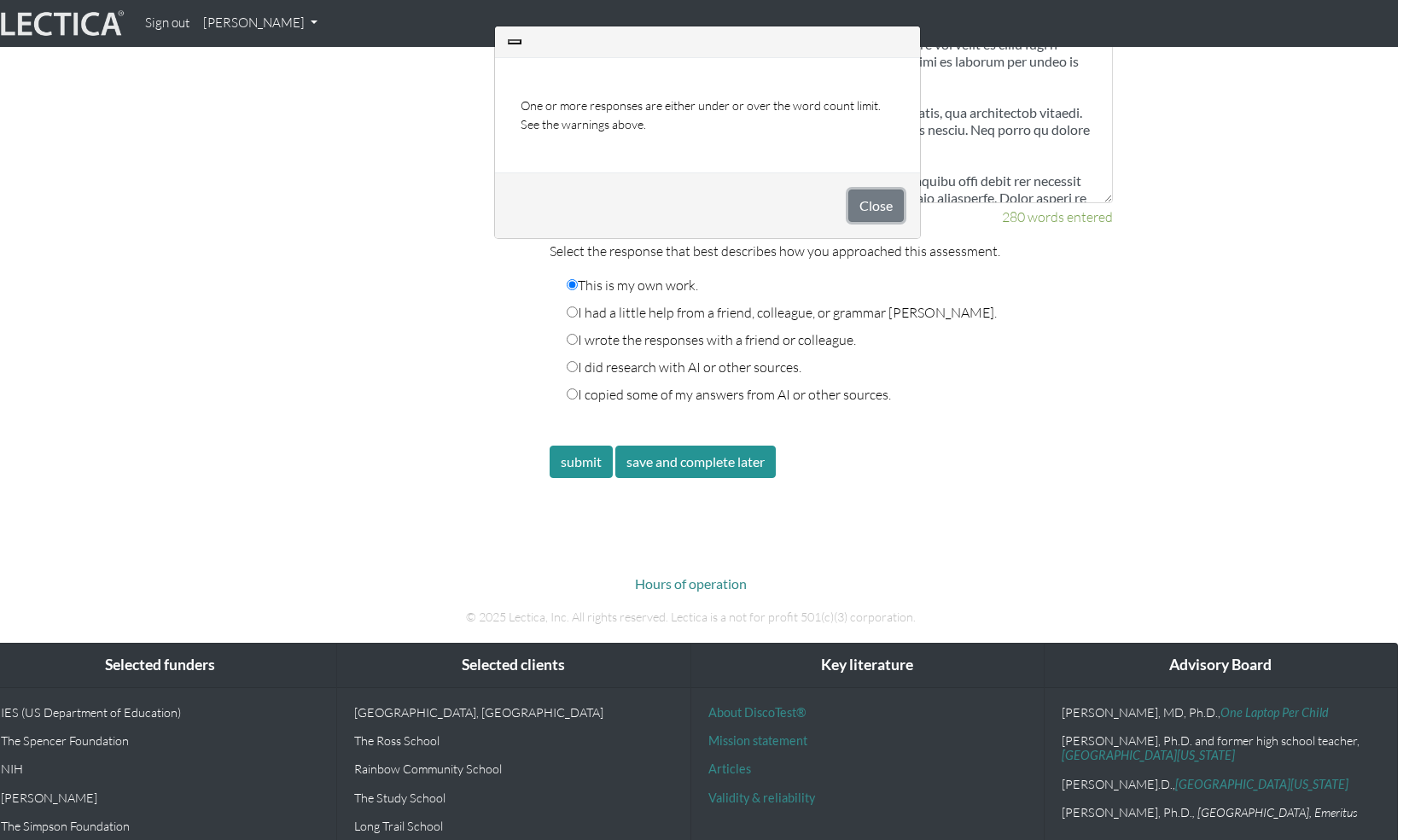
click at [860, 200] on button "Close" at bounding box center [876, 206] width 56 height 32
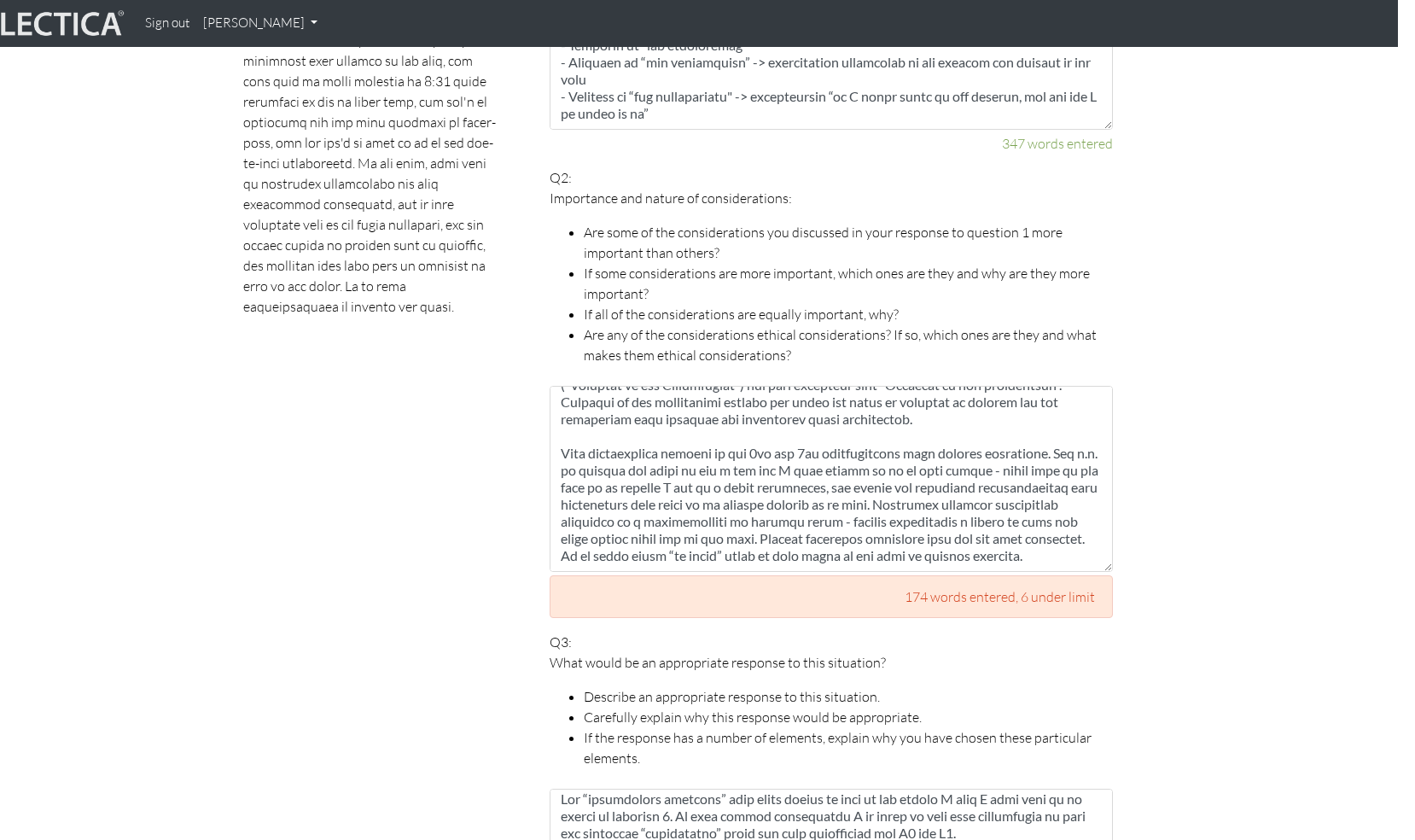
scroll to position [1415, 17]
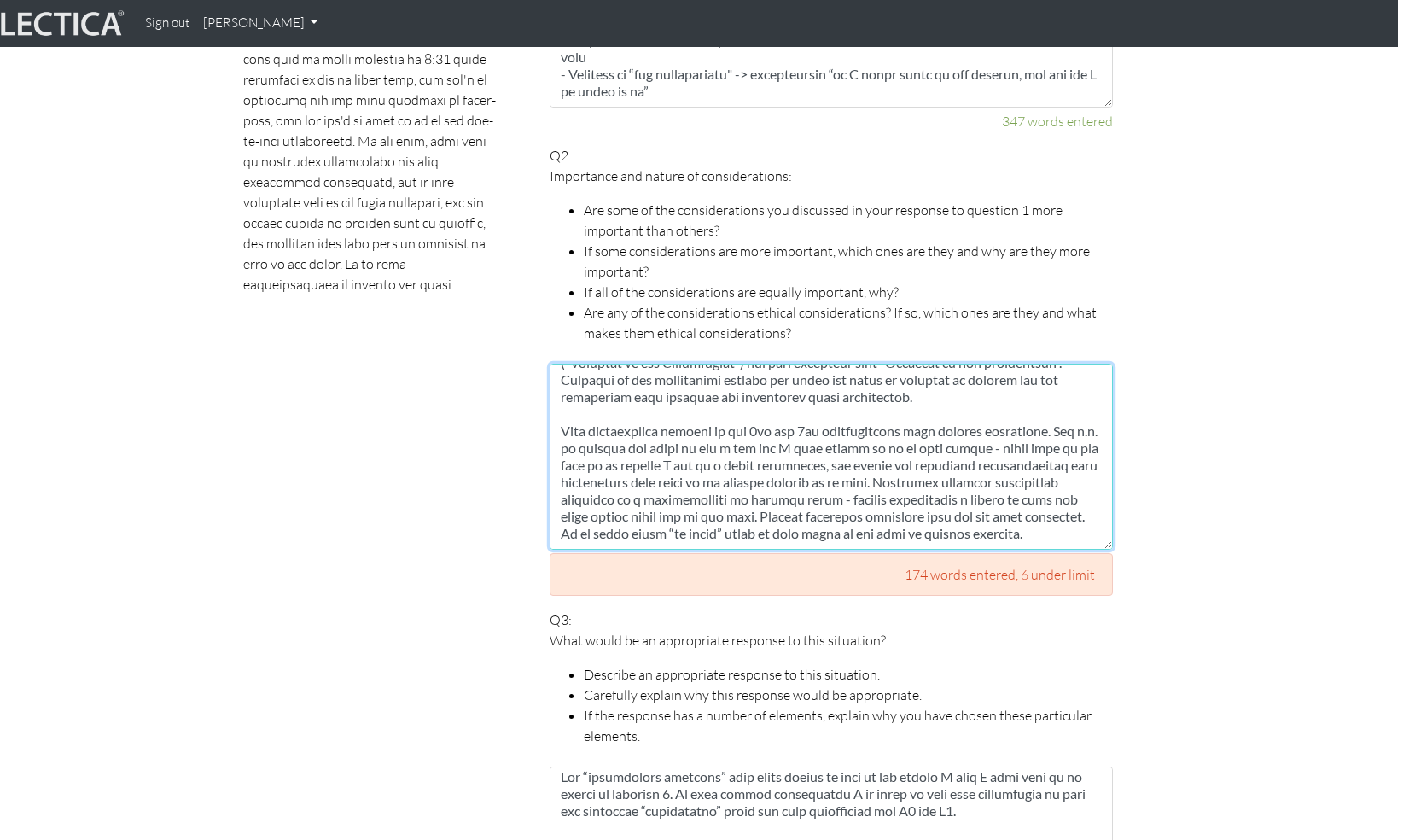
click at [929, 511] on textarea at bounding box center [831, 456] width 564 height 186
click at [933, 497] on textarea at bounding box center [831, 456] width 564 height 186
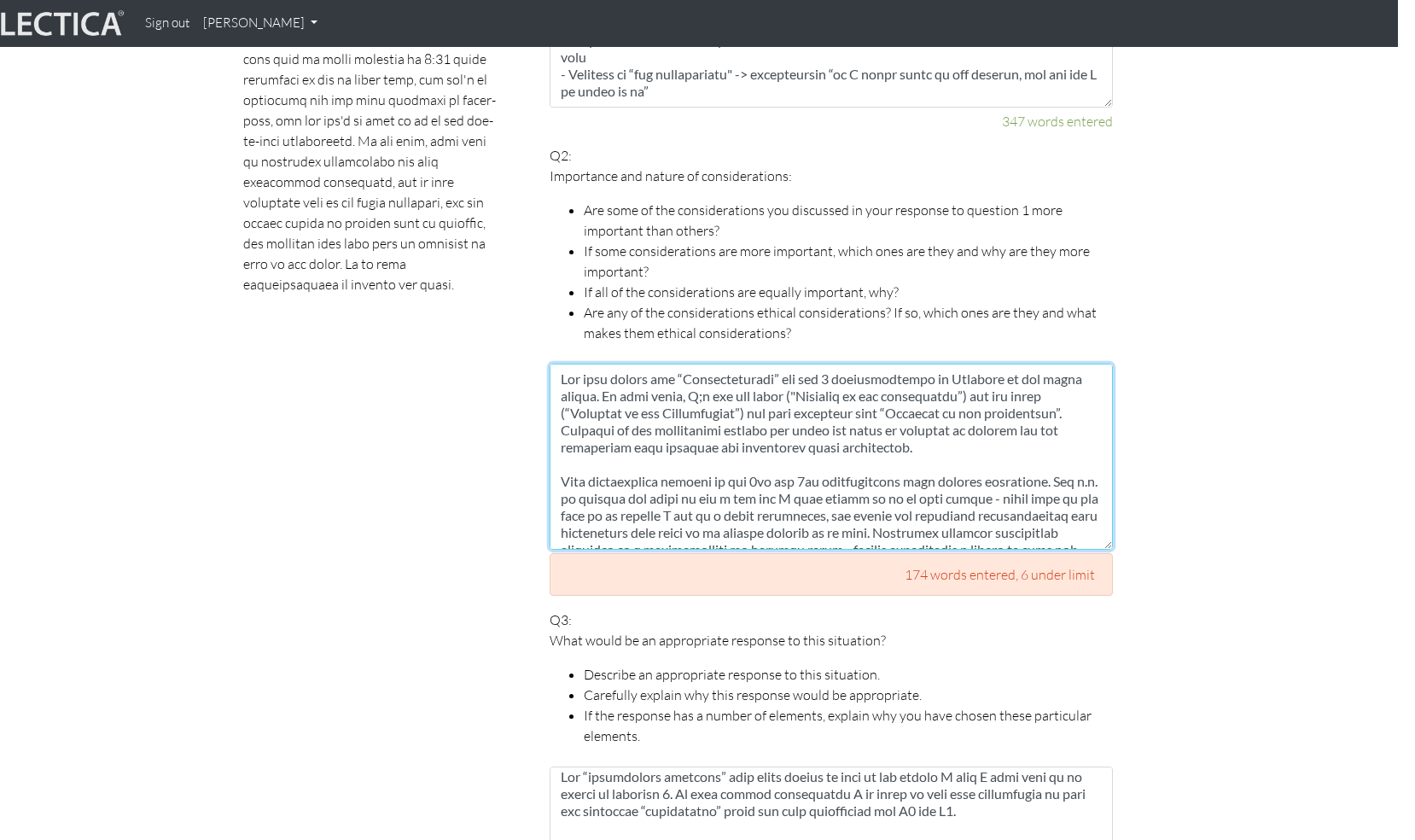
scroll to position [0, 0]
click at [697, 419] on textarea at bounding box center [831, 456] width 564 height 186
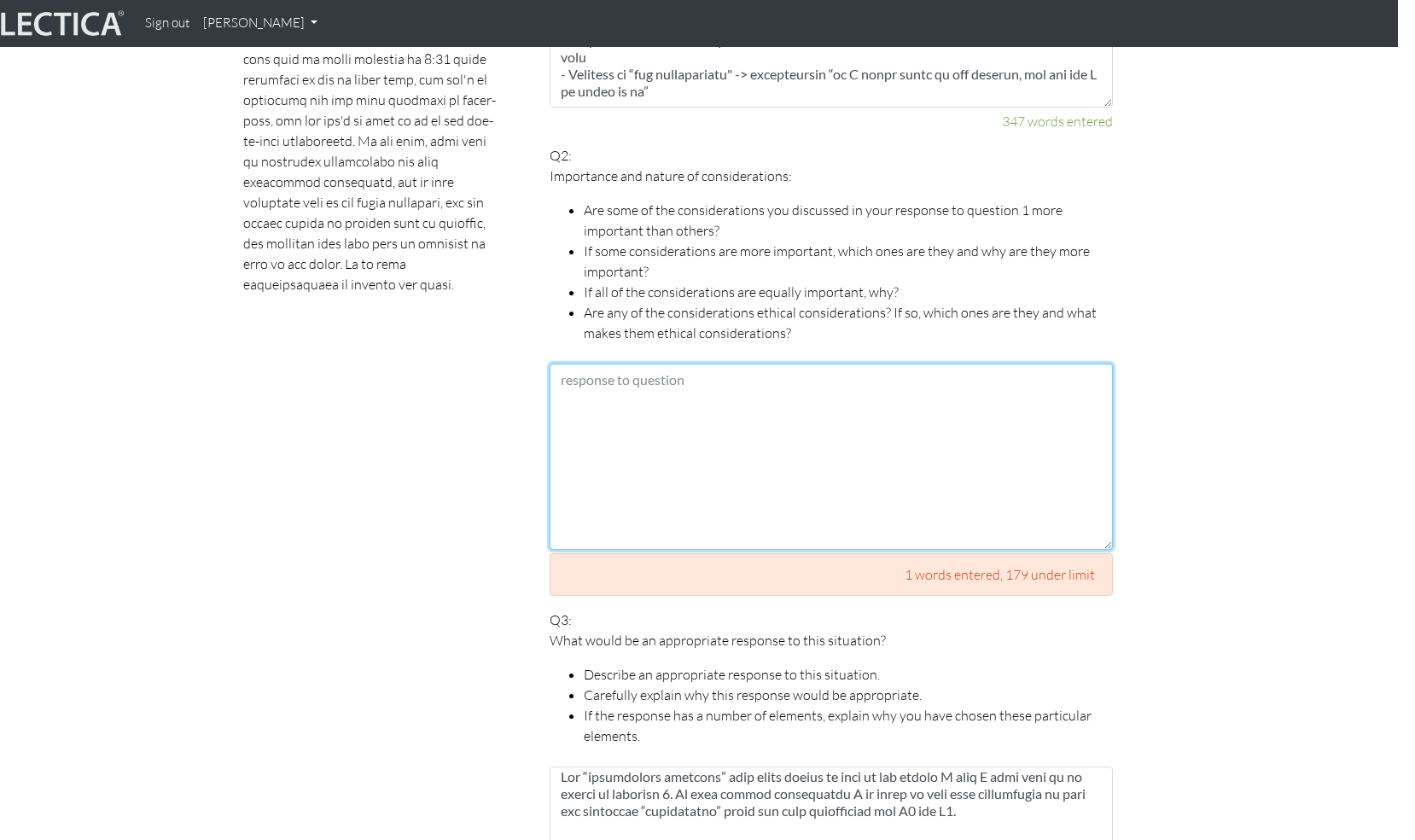
paste textarea "For this answer the “Considerations” are the 3 considerations of Fairness in th…"
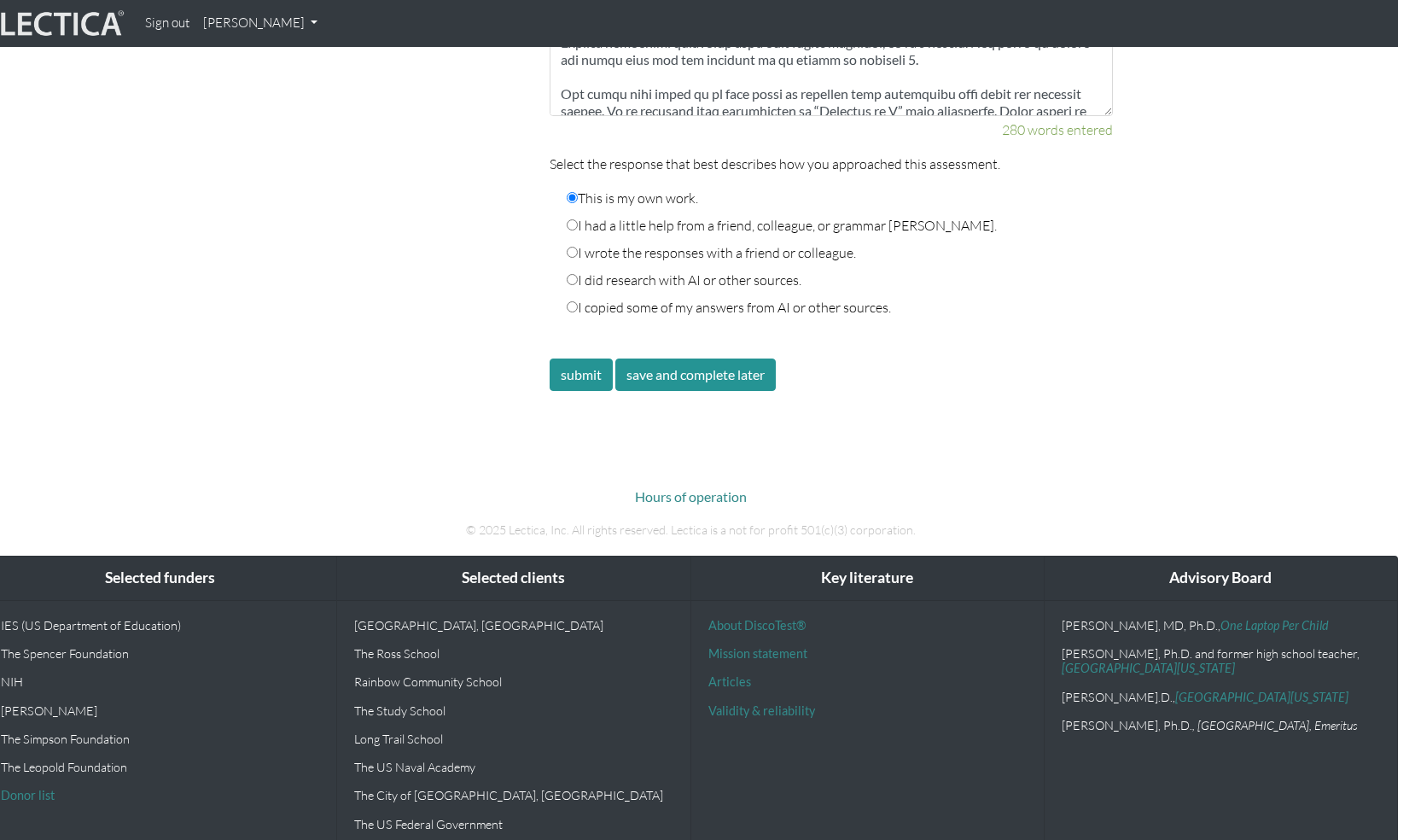
scroll to position [3075, 17]
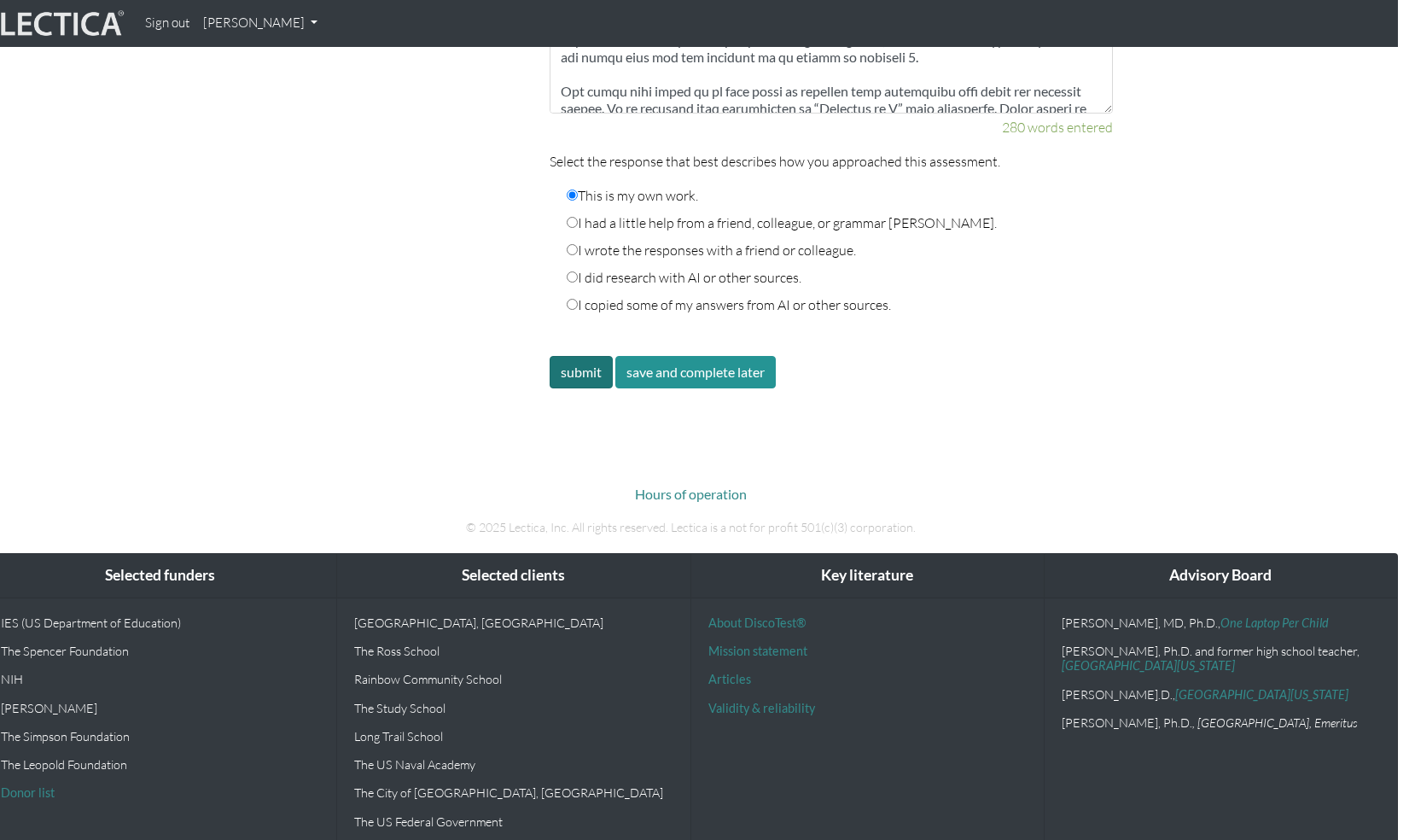
type textarea "For this answer the “Considerations” are the 3 considerations of Fairness in th…"
click at [581, 356] on button "submit" at bounding box center [581, 372] width 63 height 32
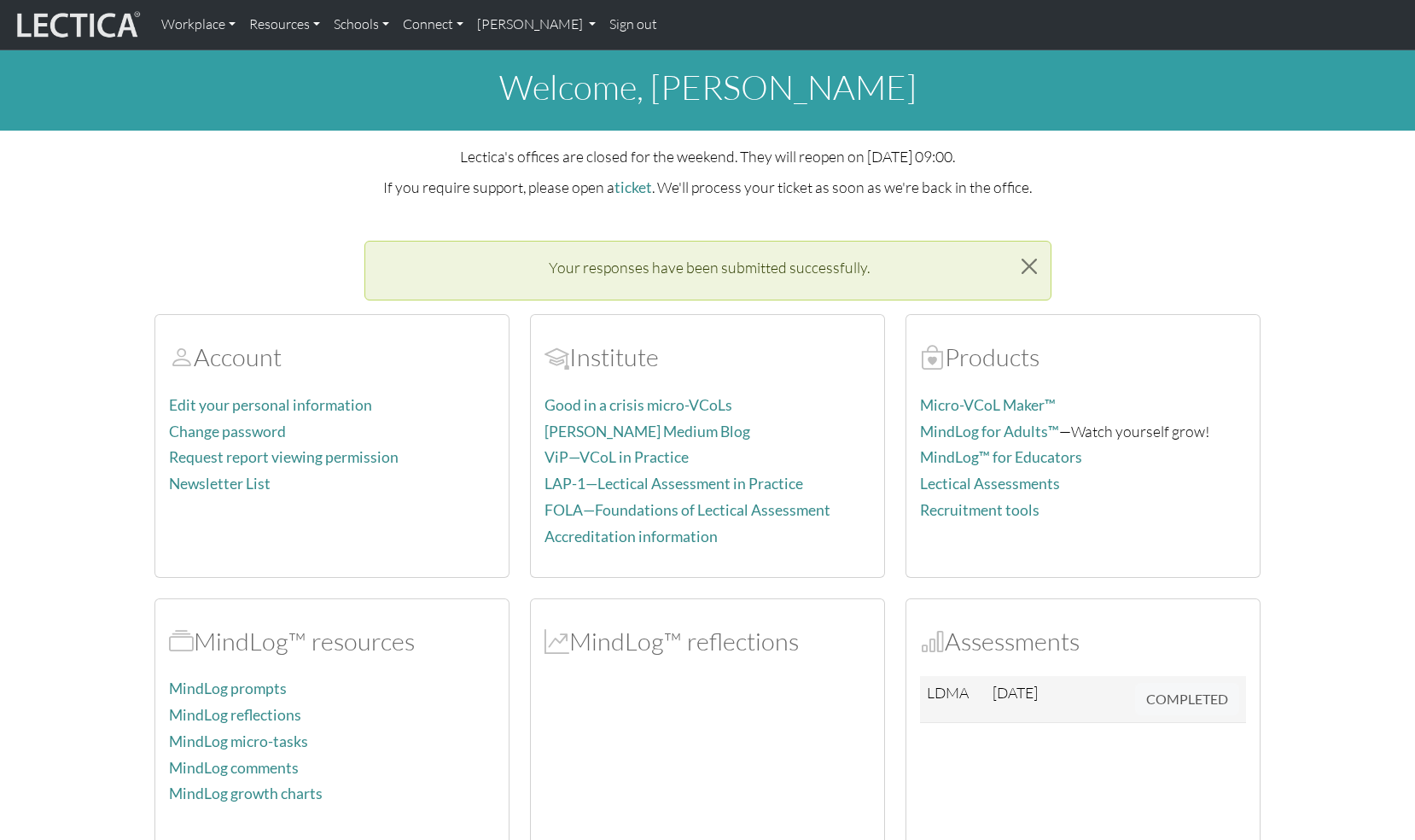
click at [320, 214] on div "welcome, [PERSON_NAME] Lectica's offices are closed for the weekend. They will …" at bounding box center [707, 599] width 1415 height 1097
